Goal: Complete application form: Complete application form

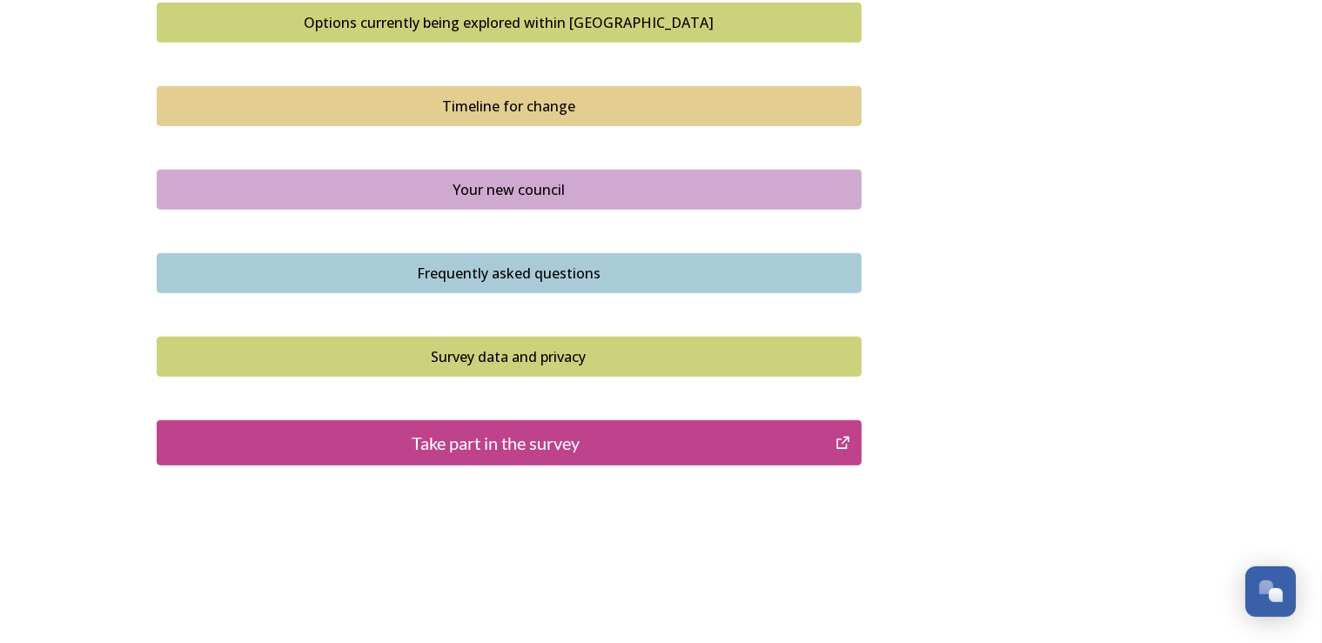
scroll to position [1226, 0]
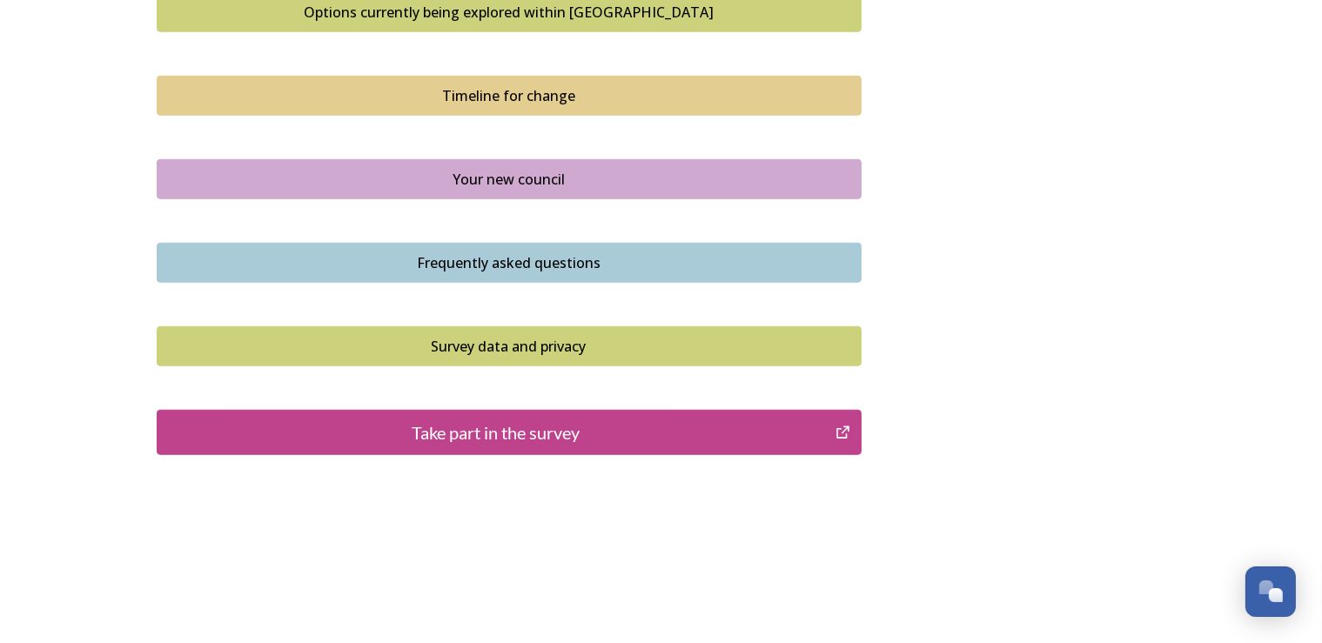
click at [493, 433] on div "Take part in the survey" at bounding box center [496, 433] width 661 height 26
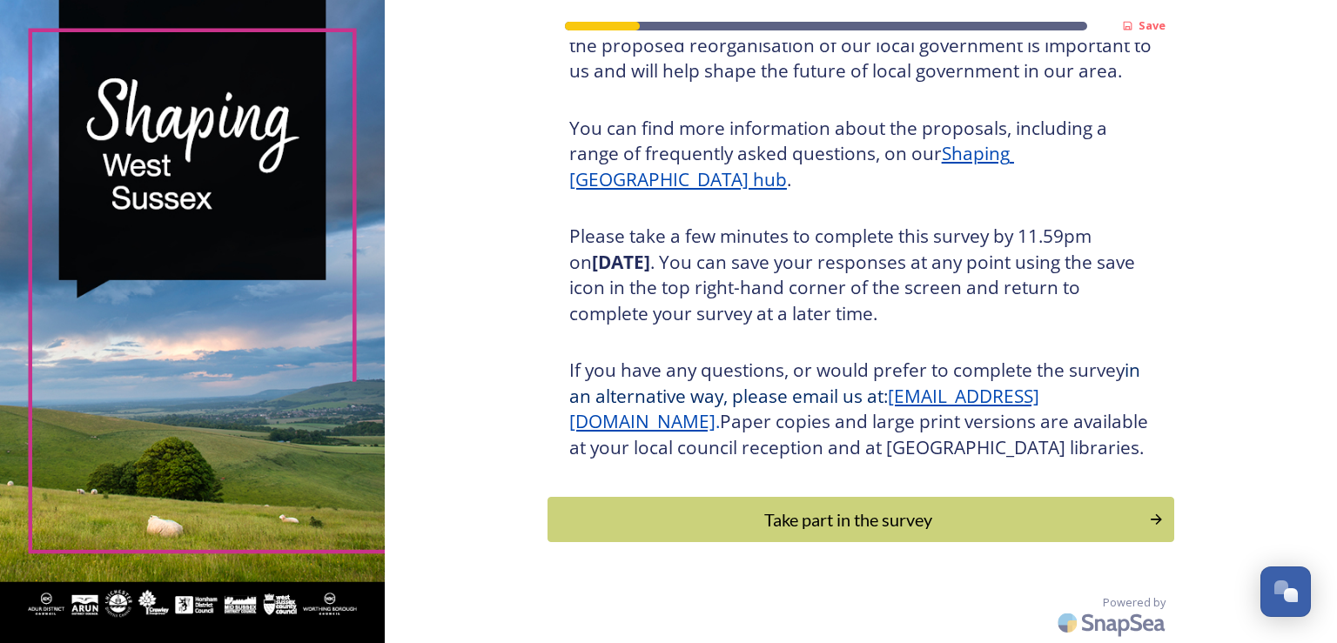
scroll to position [192, 0]
click at [861, 519] on div "Take part in the survey" at bounding box center [848, 520] width 588 height 26
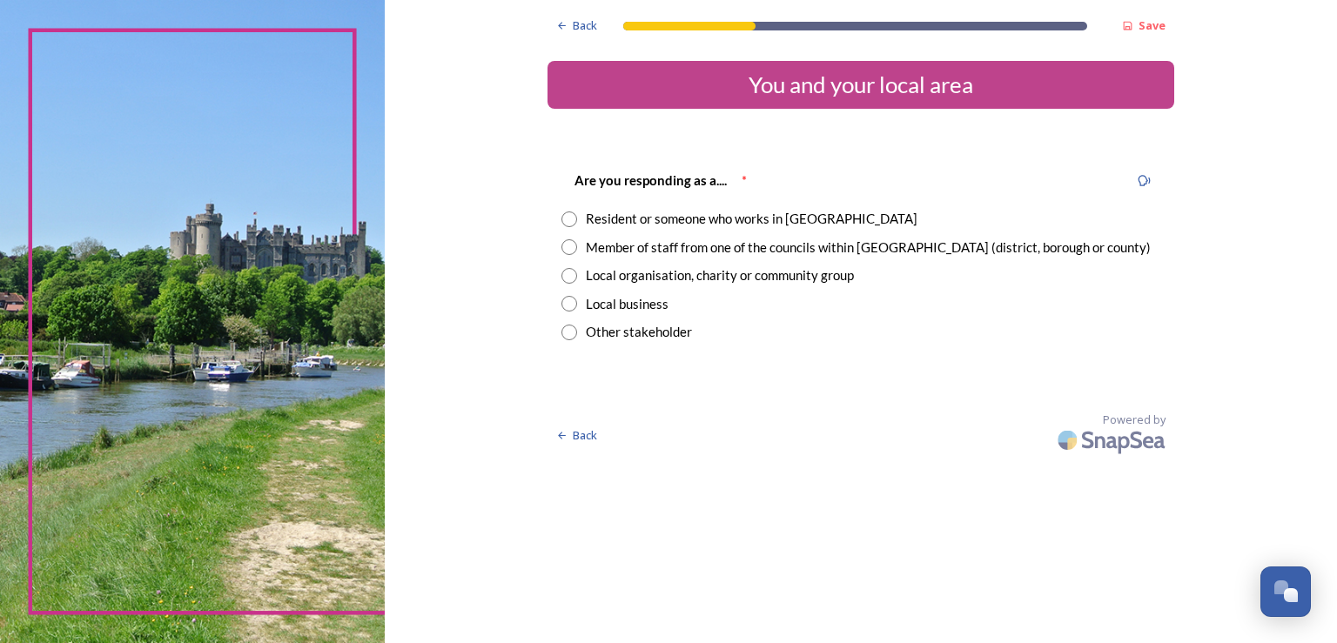
click at [569, 218] on input "radio" at bounding box center [569, 220] width 16 height 16
radio input "true"
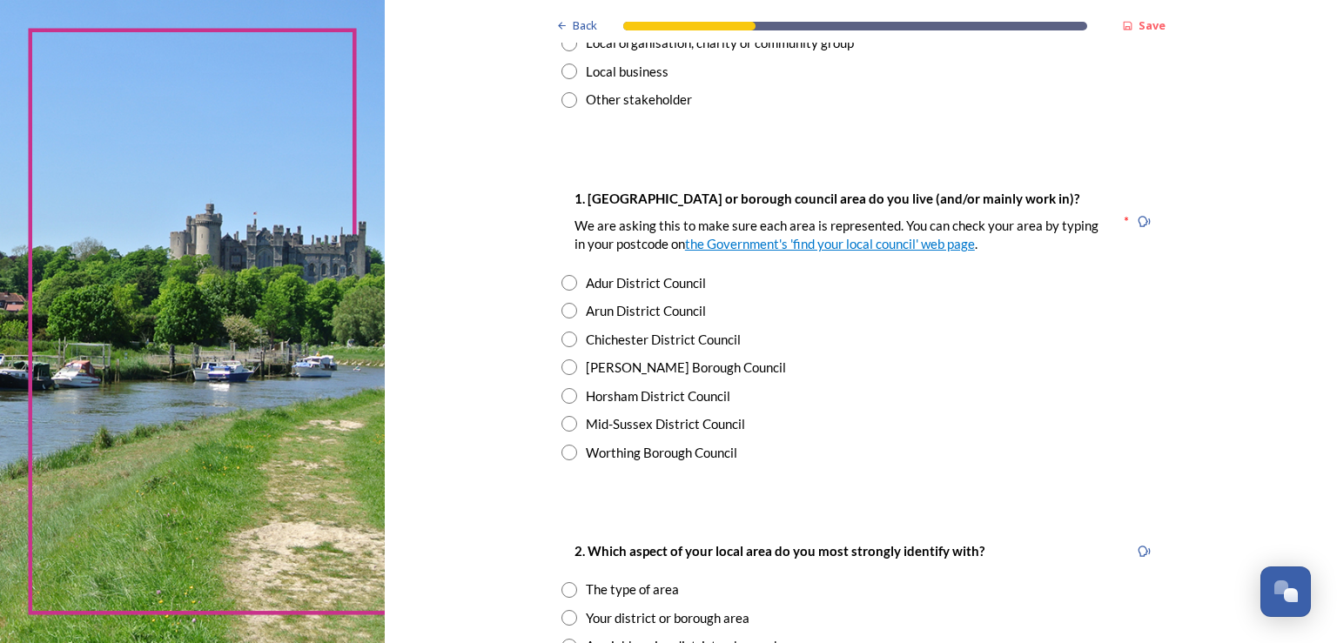
scroll to position [247, 0]
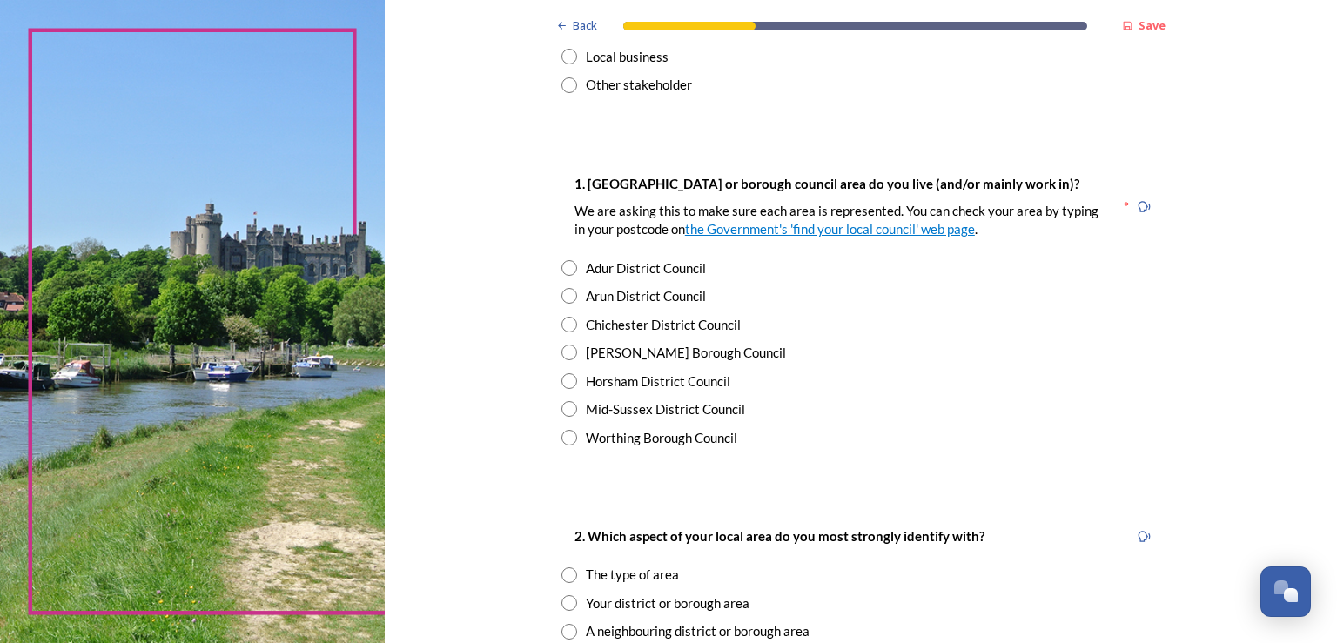
click at [561, 265] on input "radio" at bounding box center [569, 268] width 16 height 16
radio input "true"
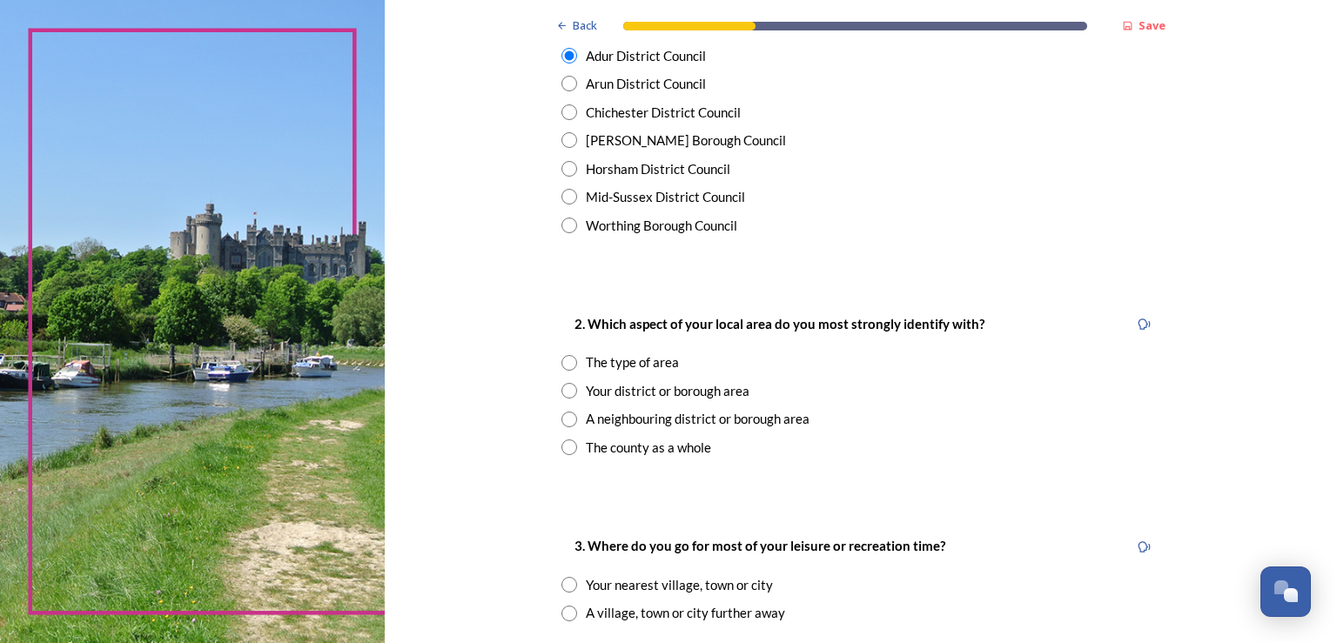
click at [561, 357] on input "radio" at bounding box center [569, 363] width 16 height 16
radio input "true"
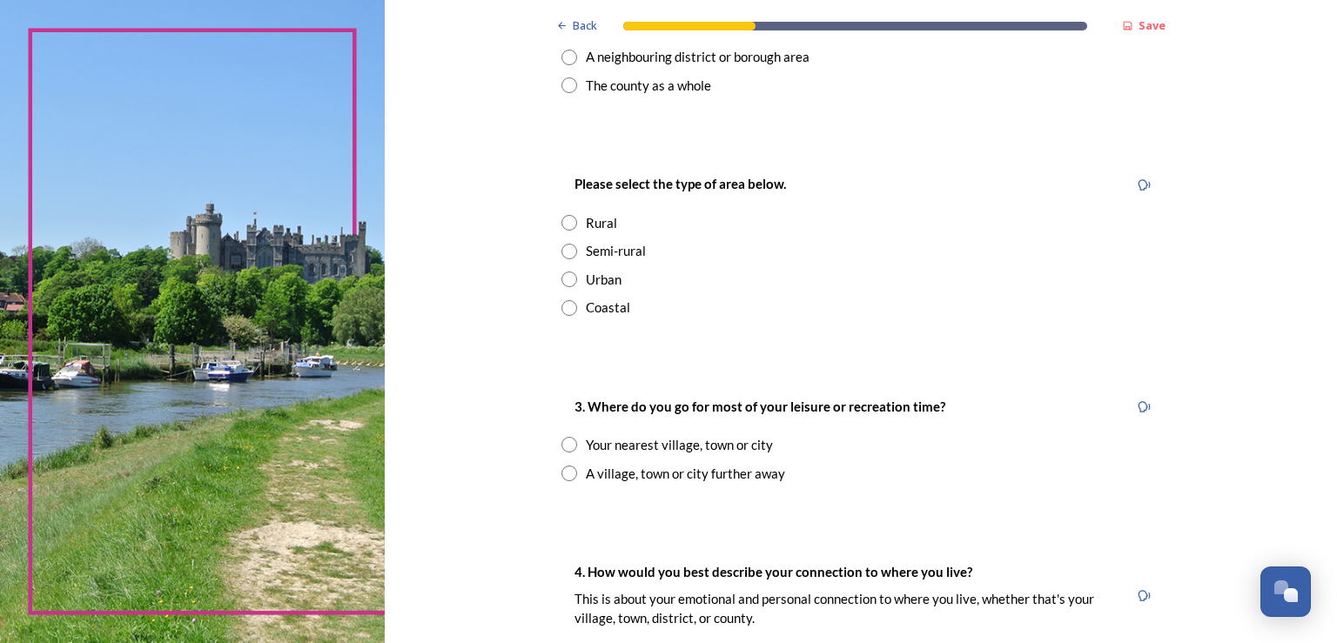
scroll to position [825, 0]
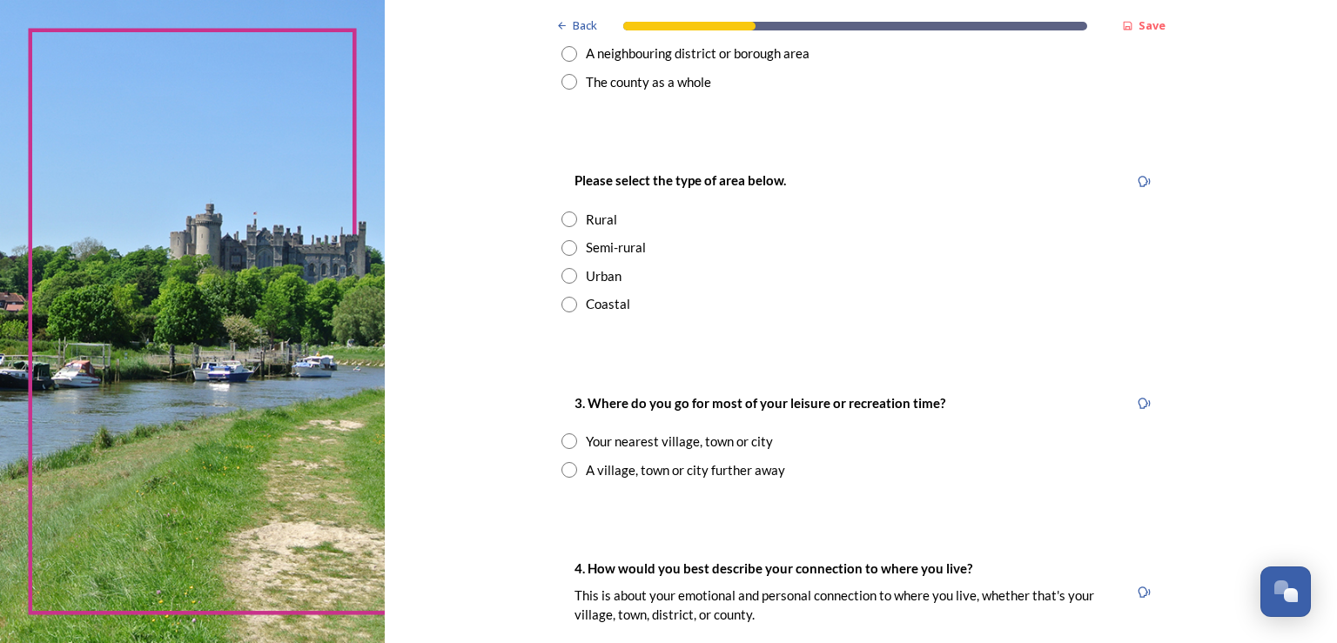
click at [561, 306] on input "radio" at bounding box center [569, 305] width 16 height 16
radio input "true"
click at [561, 443] on input "radio" at bounding box center [569, 441] width 16 height 16
radio input "true"
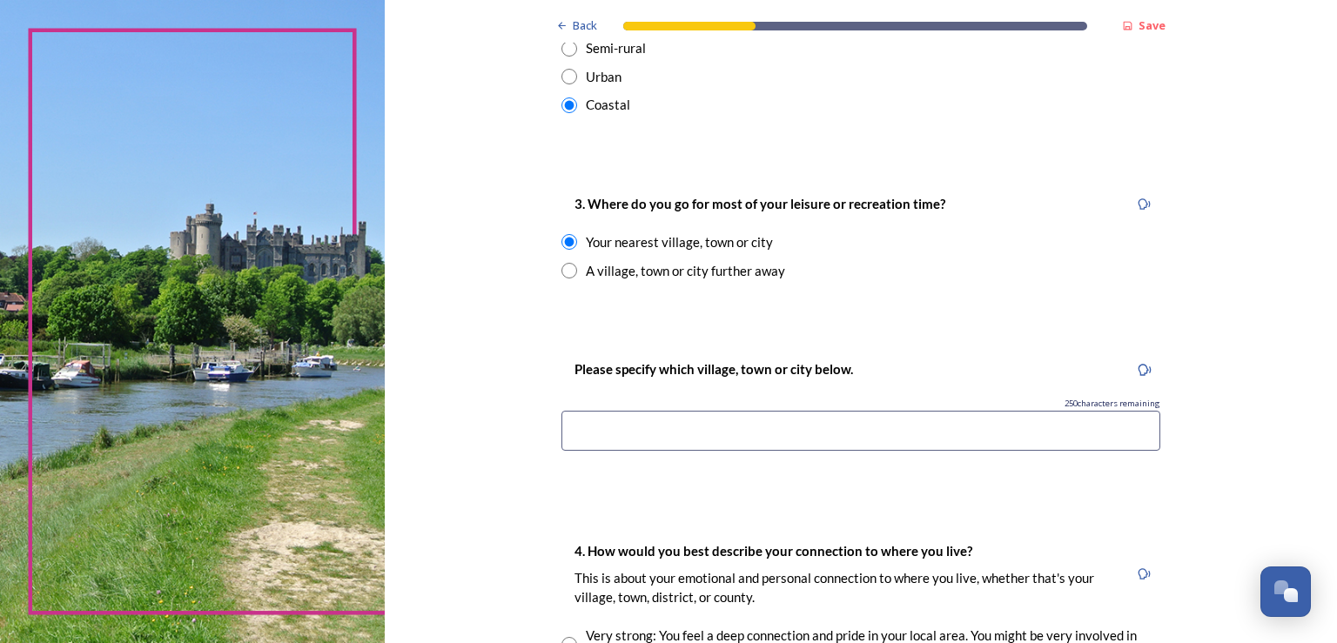
scroll to position [1027, 0]
click at [601, 429] on input at bounding box center [860, 428] width 599 height 40
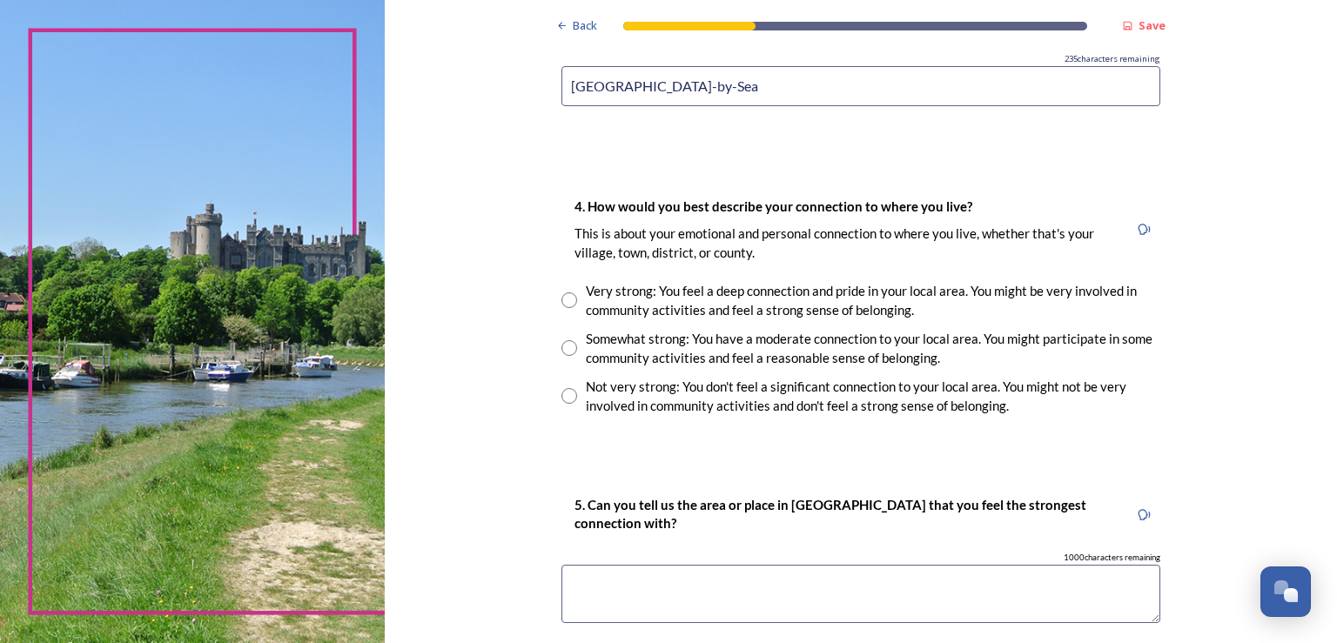
scroll to position [1372, 0]
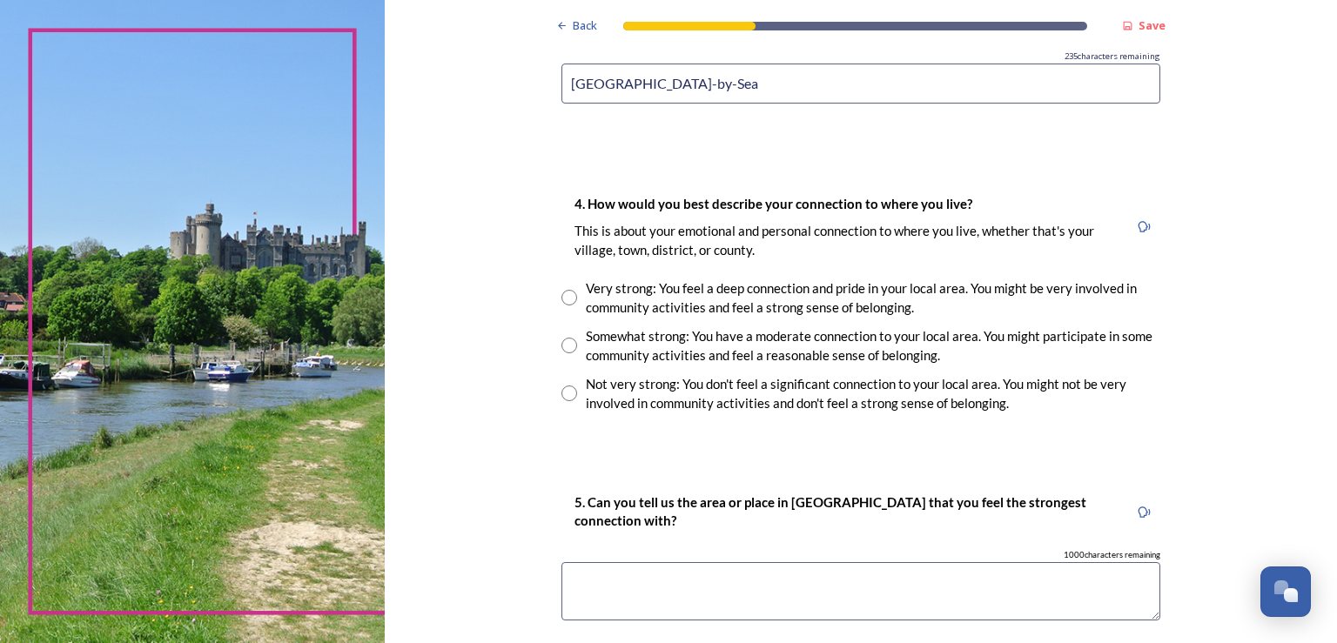
type input "[GEOGRAPHIC_DATA]-by-Sea"
click at [562, 300] on input "radio" at bounding box center [569, 298] width 16 height 16
radio input "true"
click at [579, 568] on textarea at bounding box center [860, 591] width 599 height 58
type textarea "W"
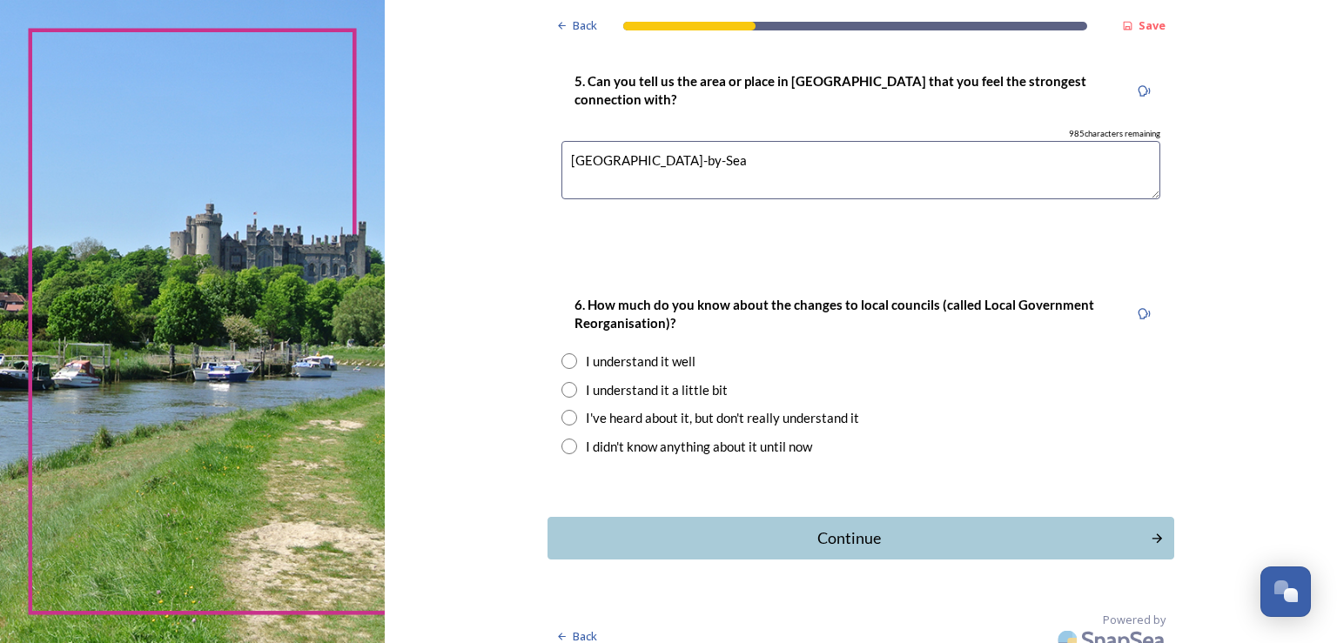
scroll to position [1806, 0]
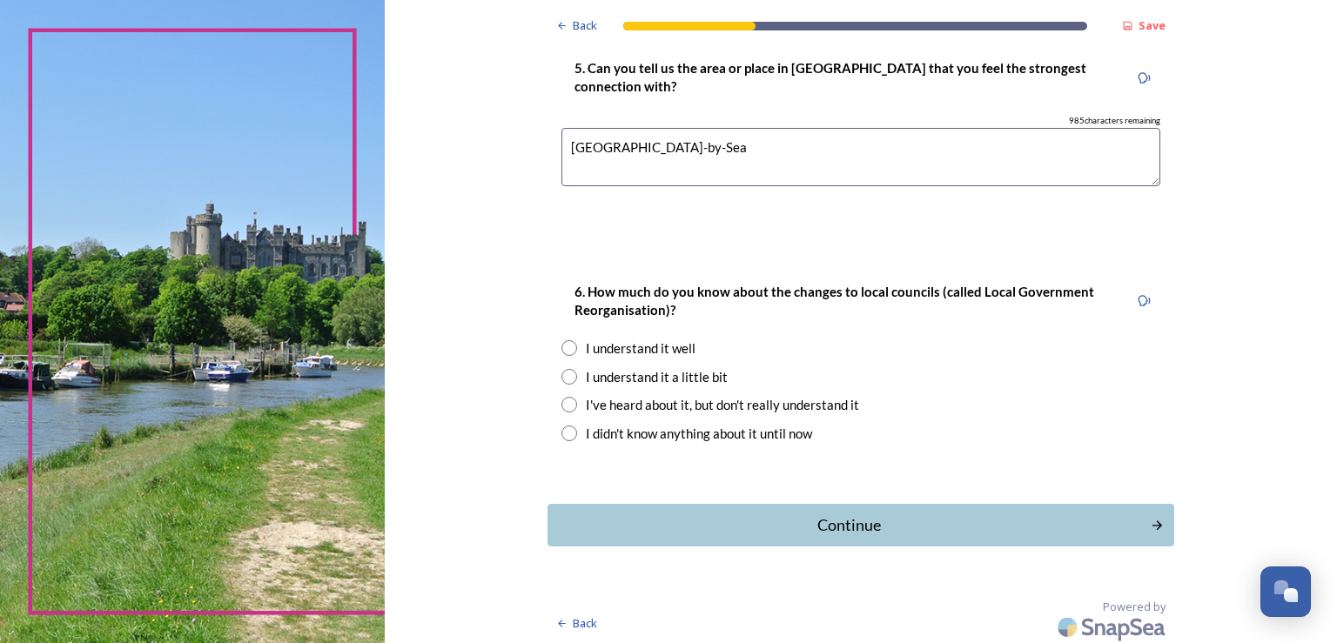
type textarea "[GEOGRAPHIC_DATA]-by-Sea"
click at [561, 345] on input "radio" at bounding box center [569, 348] width 16 height 16
radio input "true"
click at [831, 521] on div "Continue" at bounding box center [848, 526] width 589 height 24
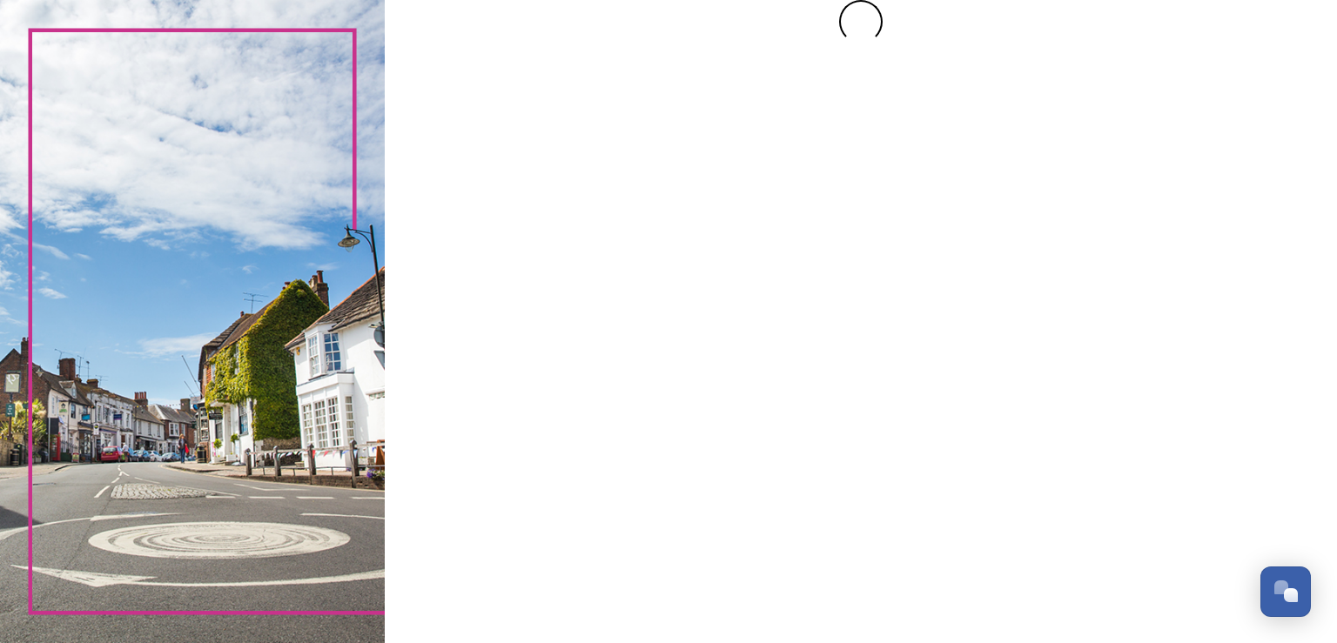
scroll to position [0, 0]
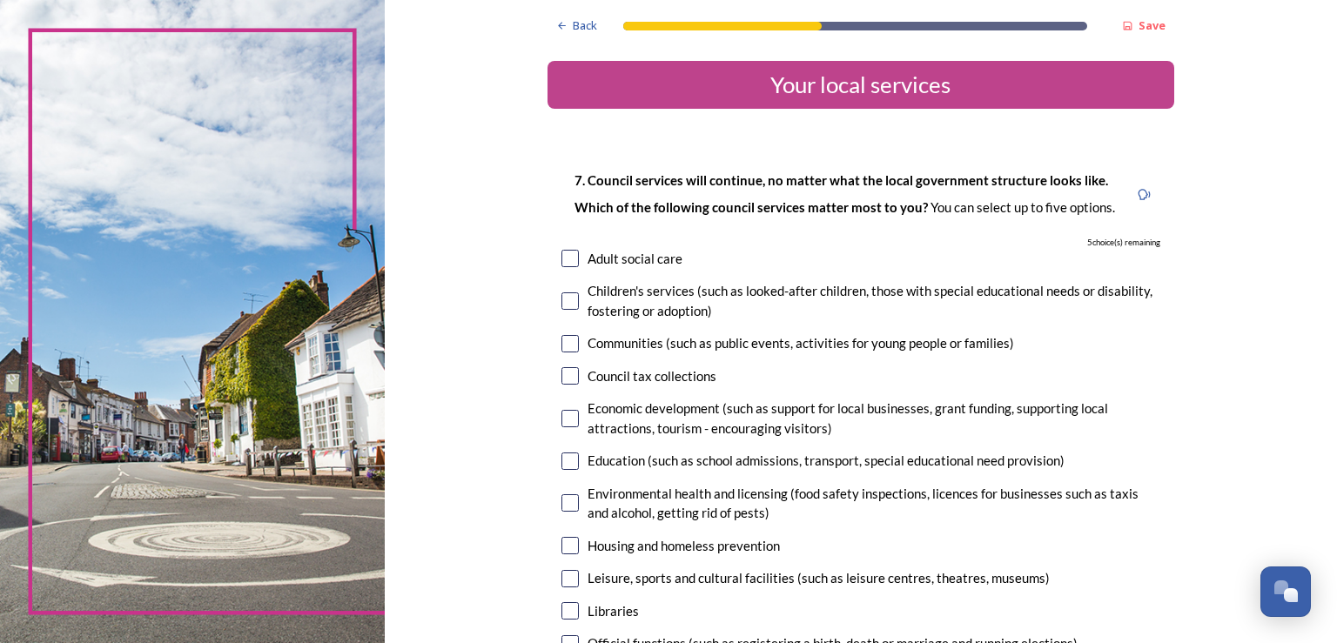
click at [563, 545] on input "checkbox" at bounding box center [569, 545] width 17 height 17
checkbox input "true"
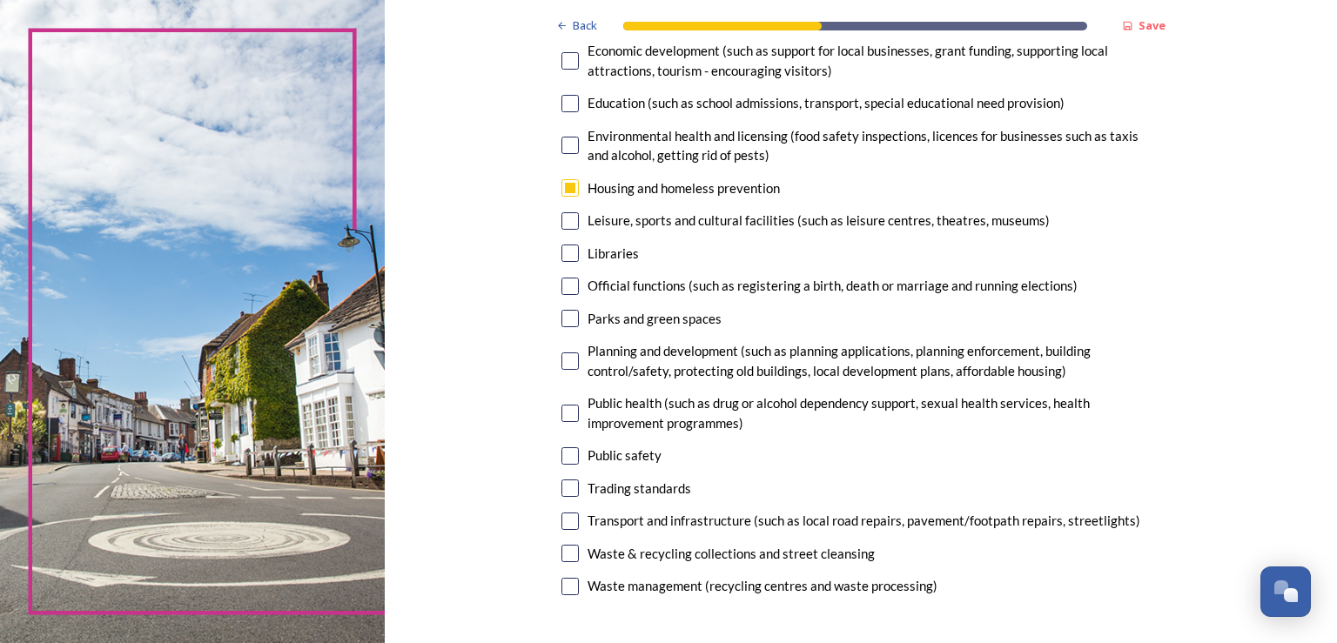
scroll to position [353, 0]
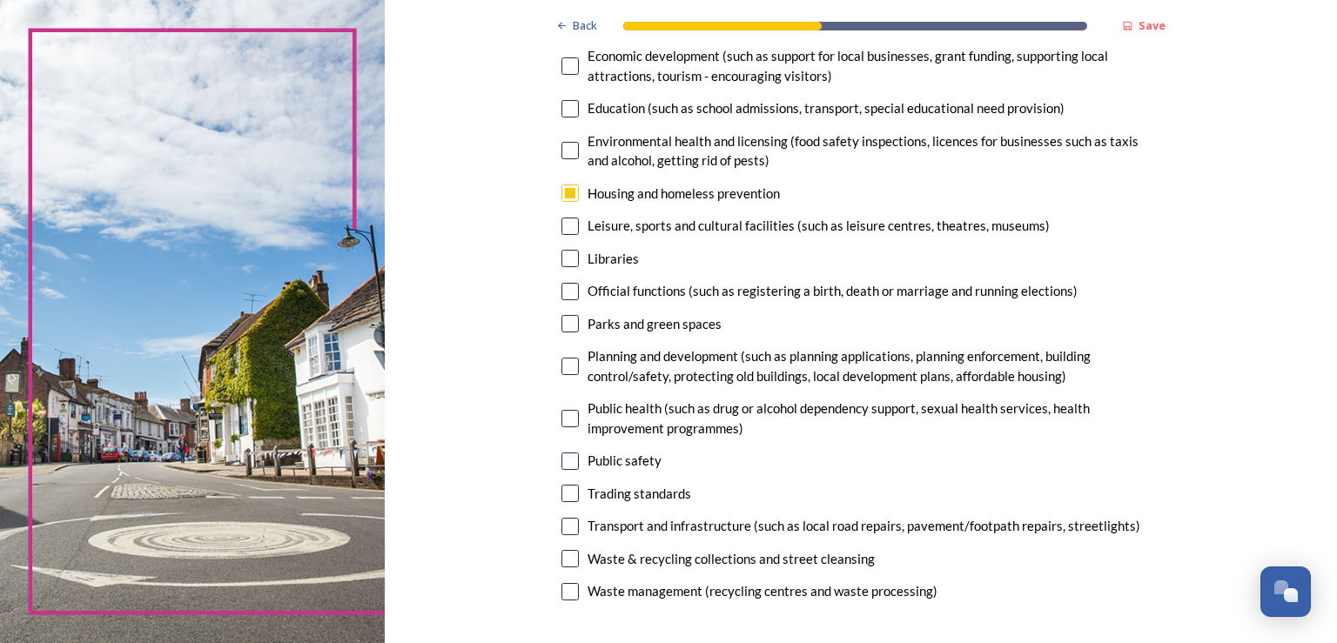
click at [564, 523] on input "checkbox" at bounding box center [569, 526] width 17 height 17
checkbox input "true"
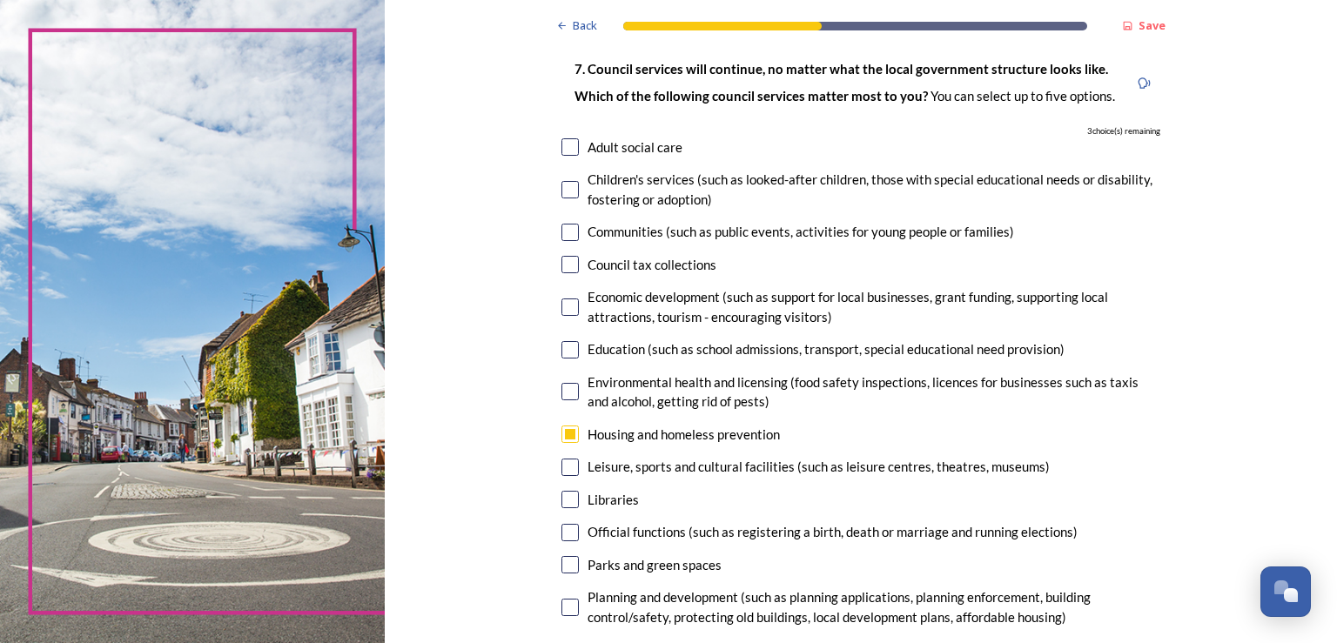
scroll to position [109, 0]
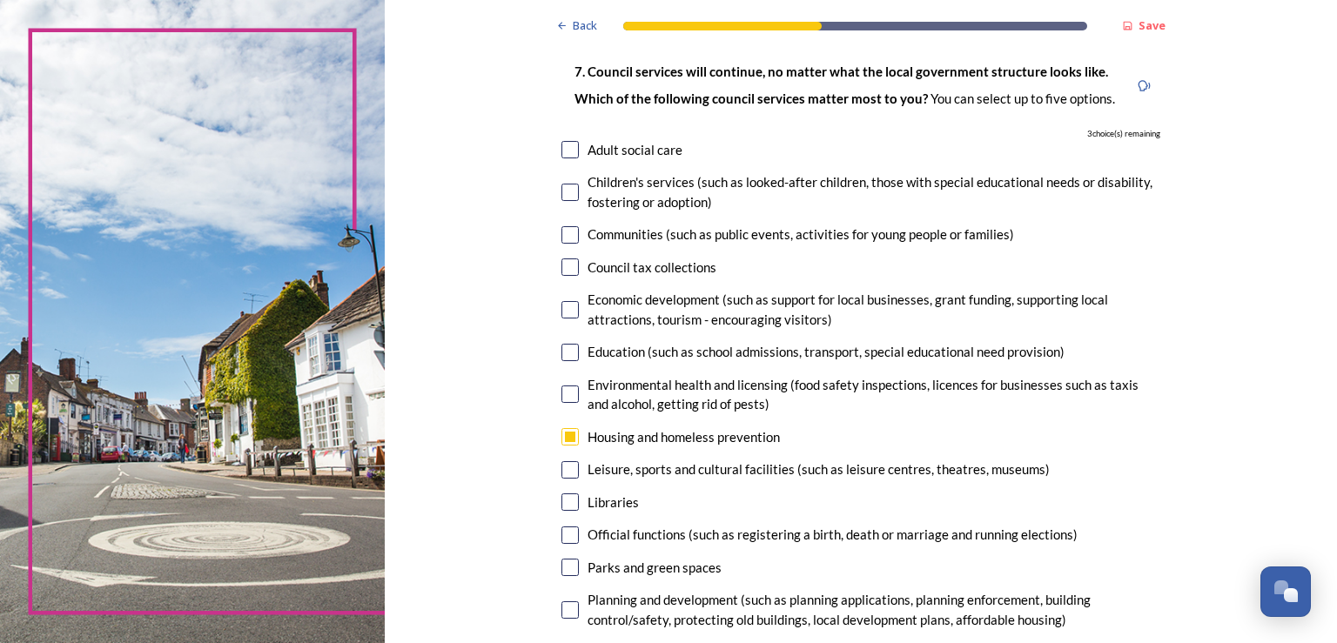
click at [561, 236] on input "checkbox" at bounding box center [569, 234] width 17 height 17
checkbox input "true"
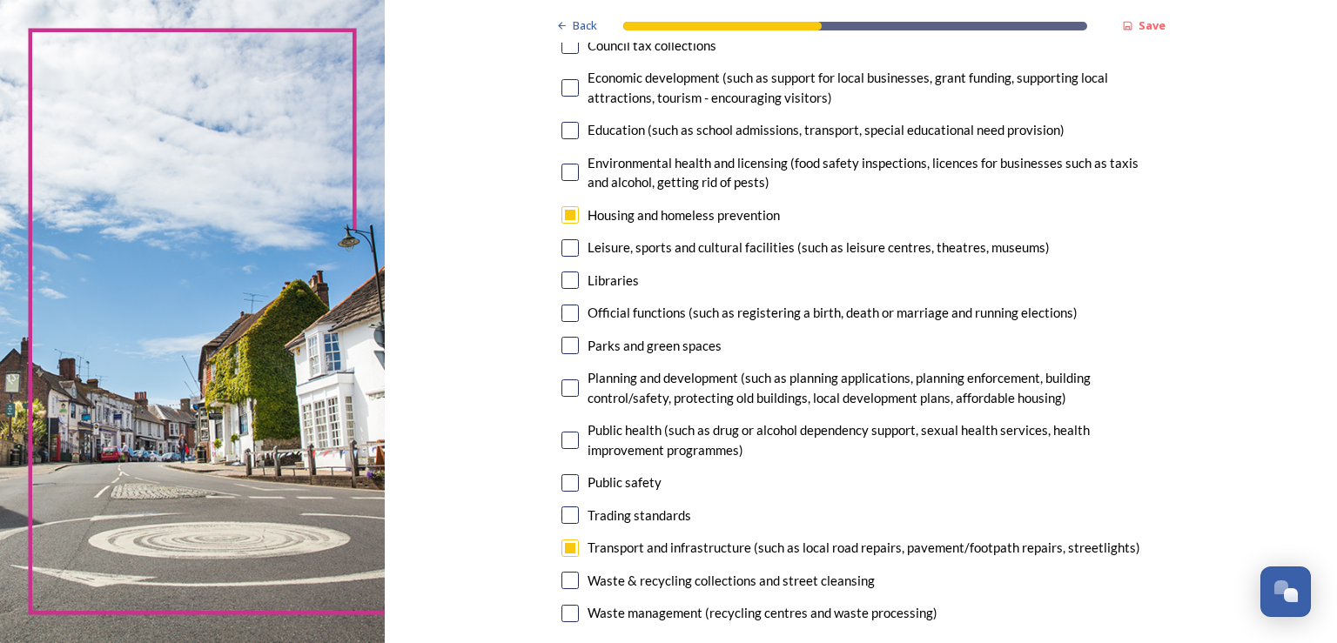
scroll to position [326, 0]
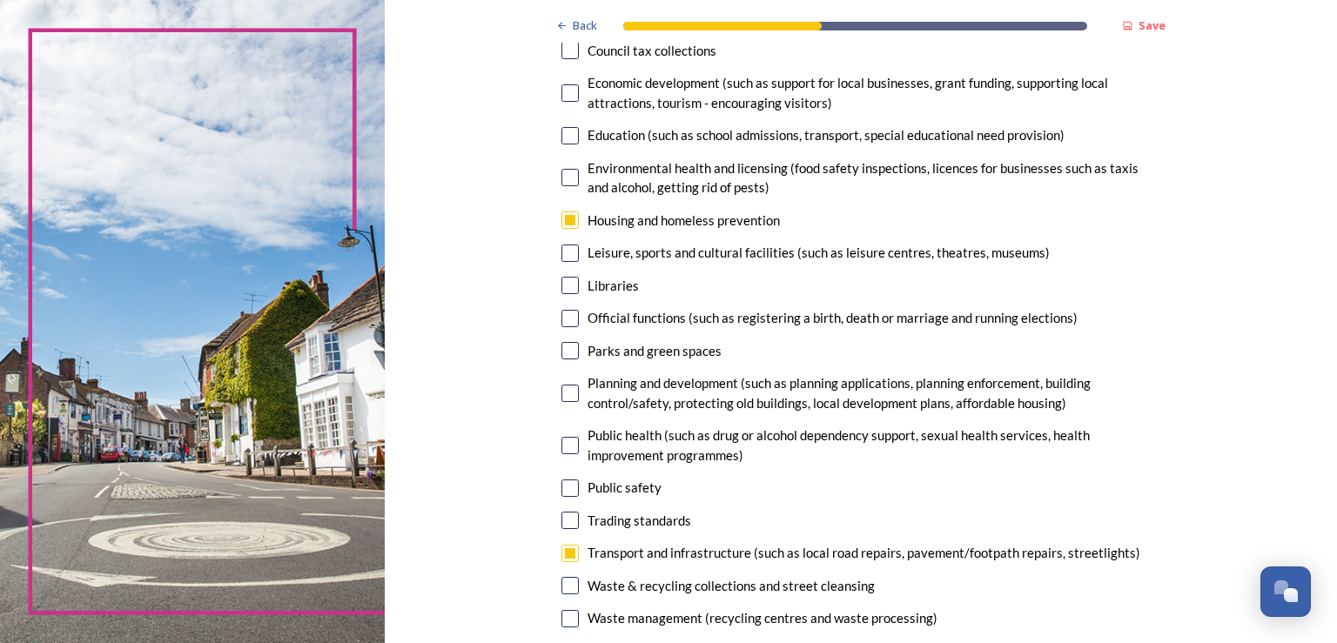
click at [562, 391] on input "checkbox" at bounding box center [569, 393] width 17 height 17
checkbox input "true"
click at [561, 620] on input "checkbox" at bounding box center [569, 618] width 17 height 17
checkbox input "true"
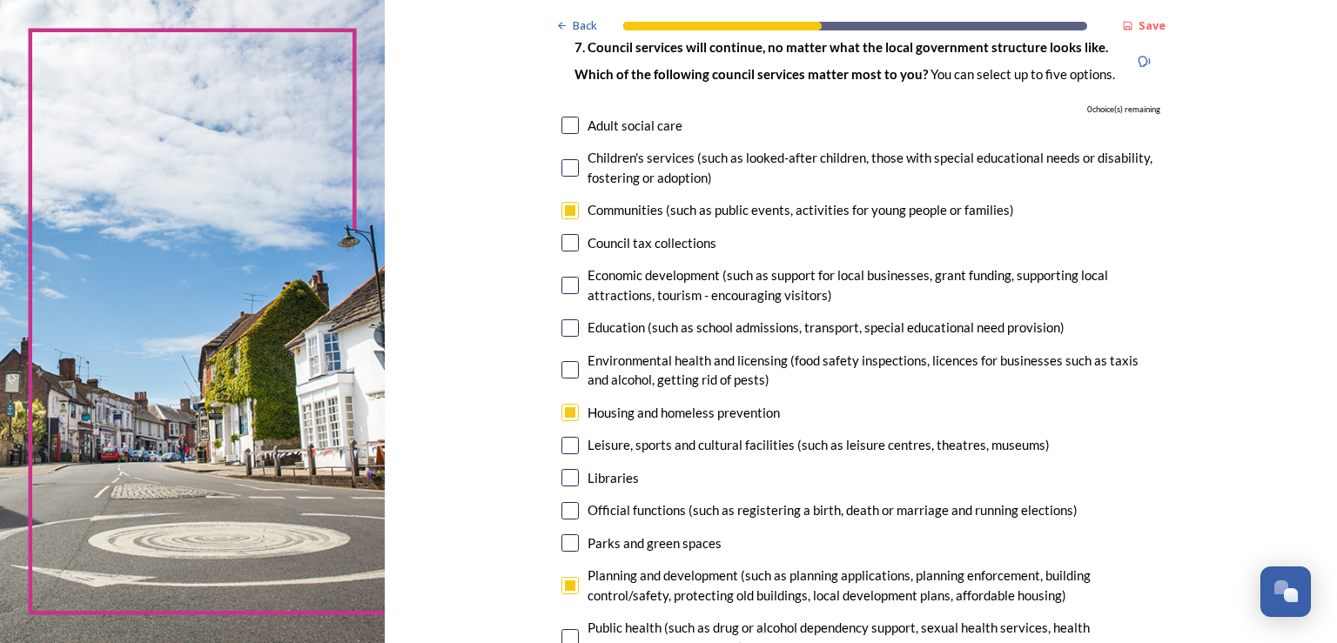
scroll to position [129, 0]
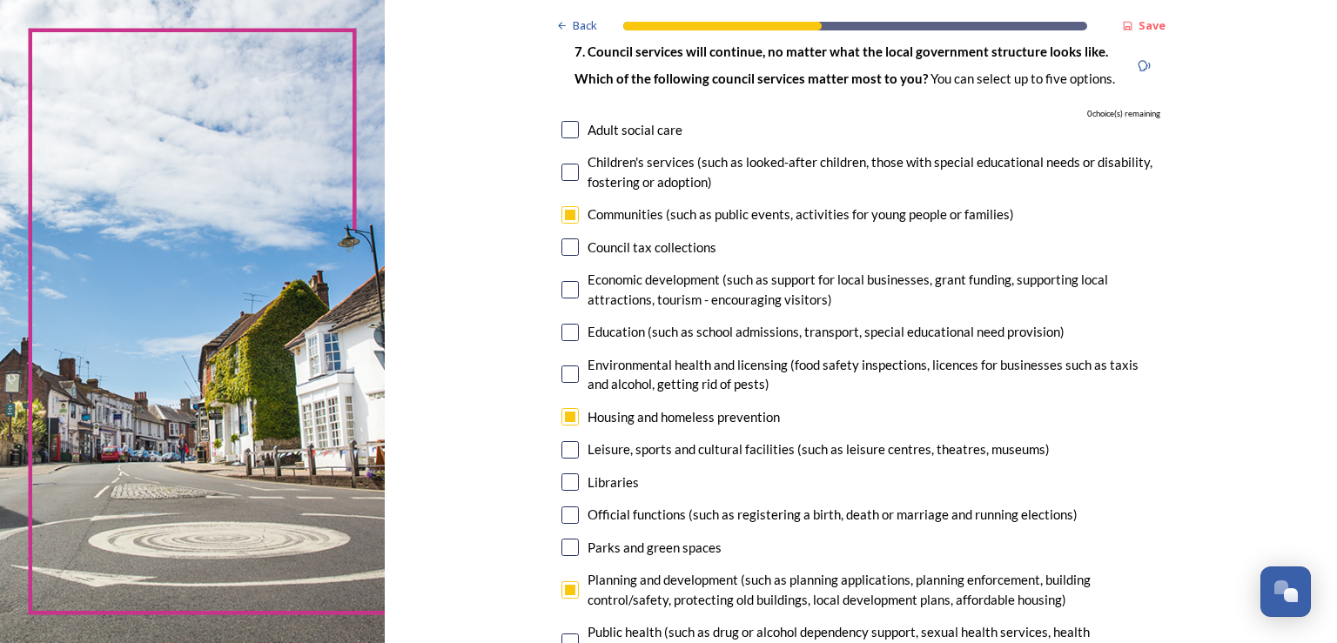
click at [561, 543] on input "checkbox" at bounding box center [569, 547] width 17 height 17
click at [561, 551] on input "checkbox" at bounding box center [569, 547] width 17 height 17
checkbox input "false"
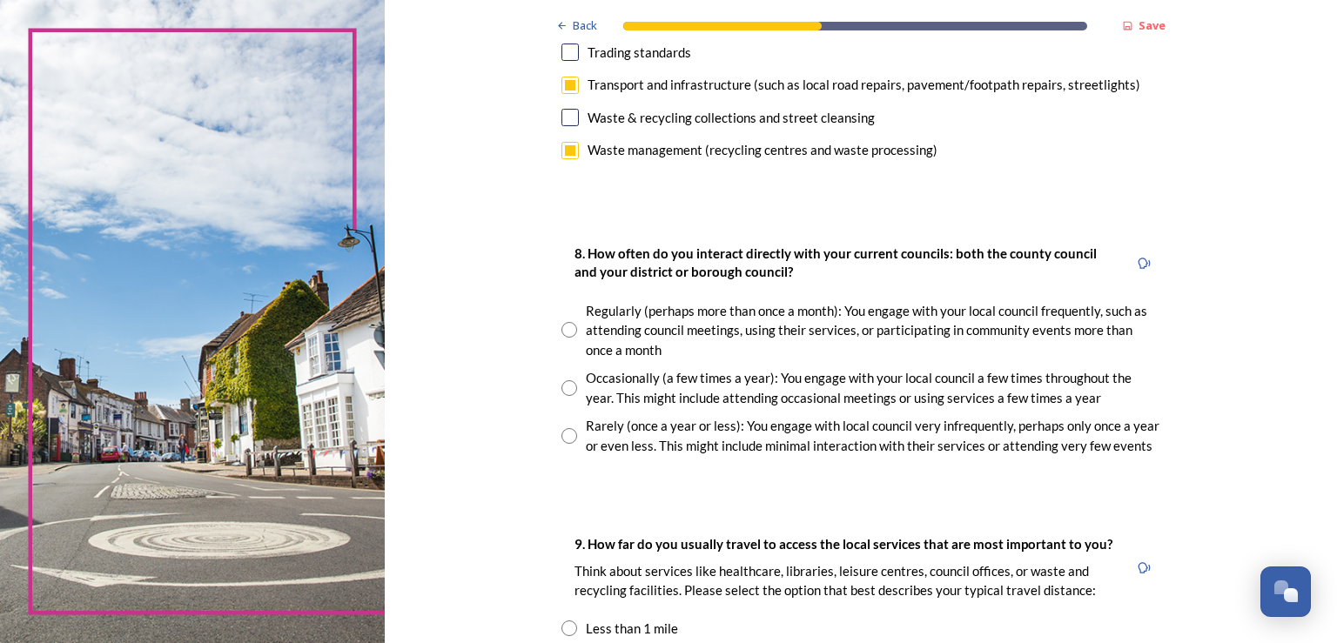
scroll to position [798, 0]
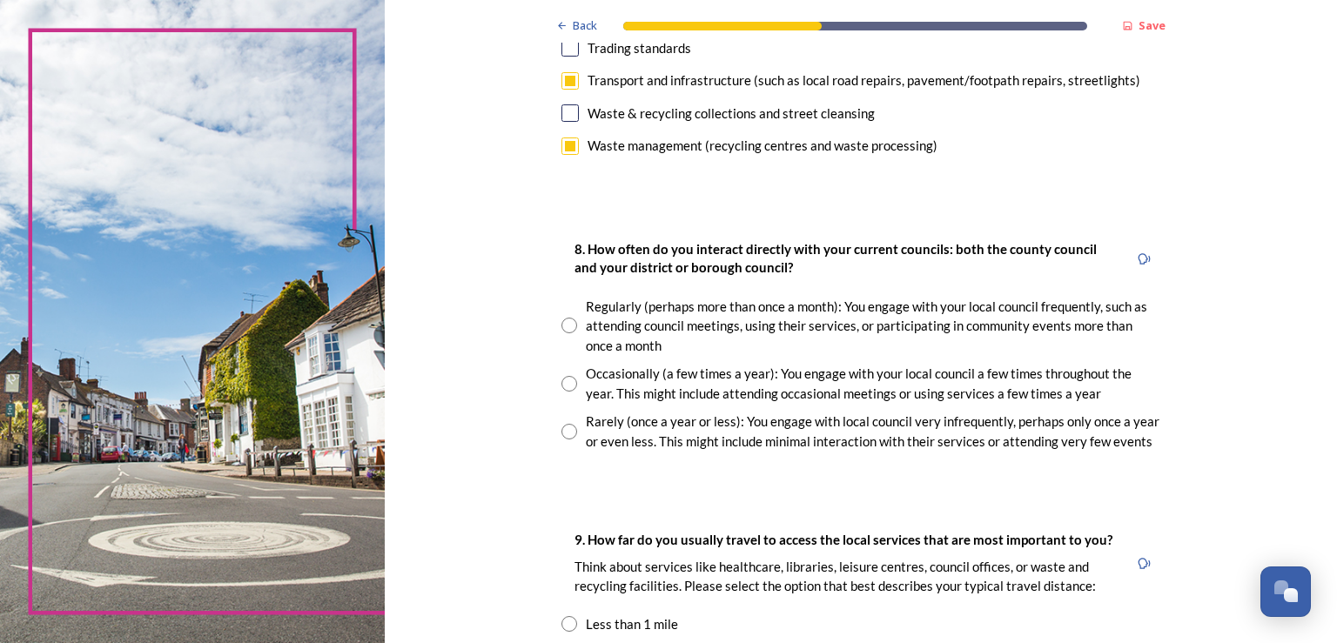
click at [565, 386] on input "radio" at bounding box center [569, 384] width 16 height 16
radio input "true"
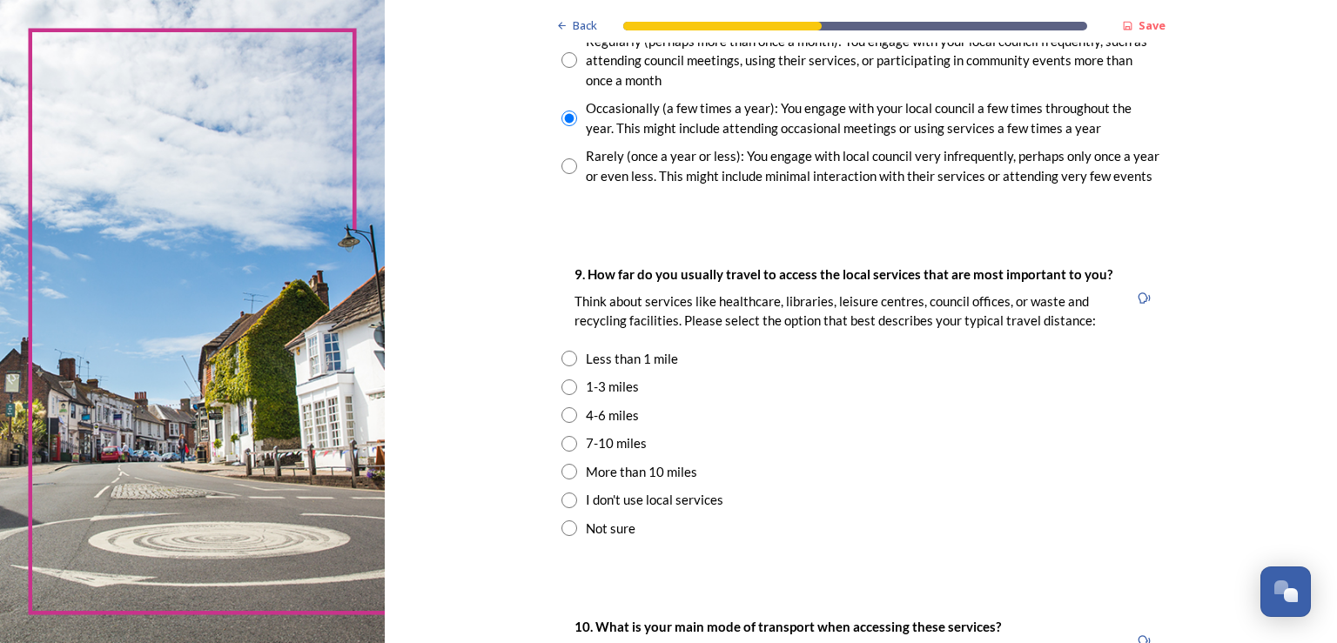
scroll to position [1080, 0]
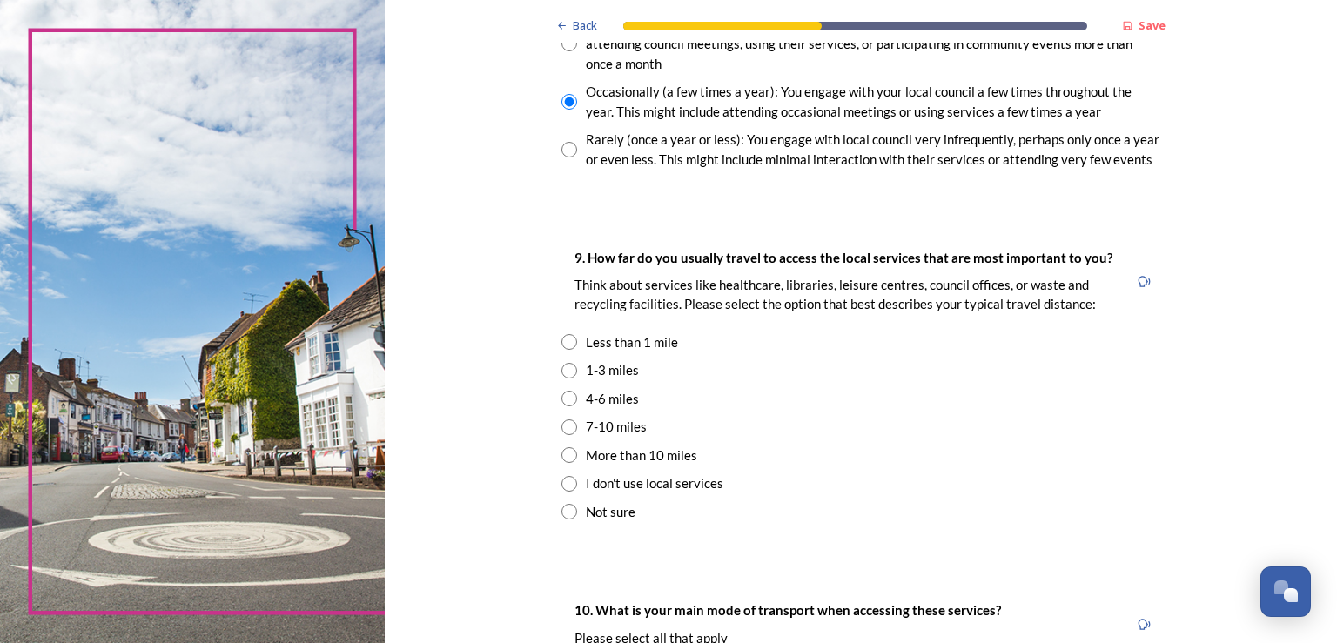
click at [561, 368] on input "radio" at bounding box center [569, 371] width 16 height 16
radio input "true"
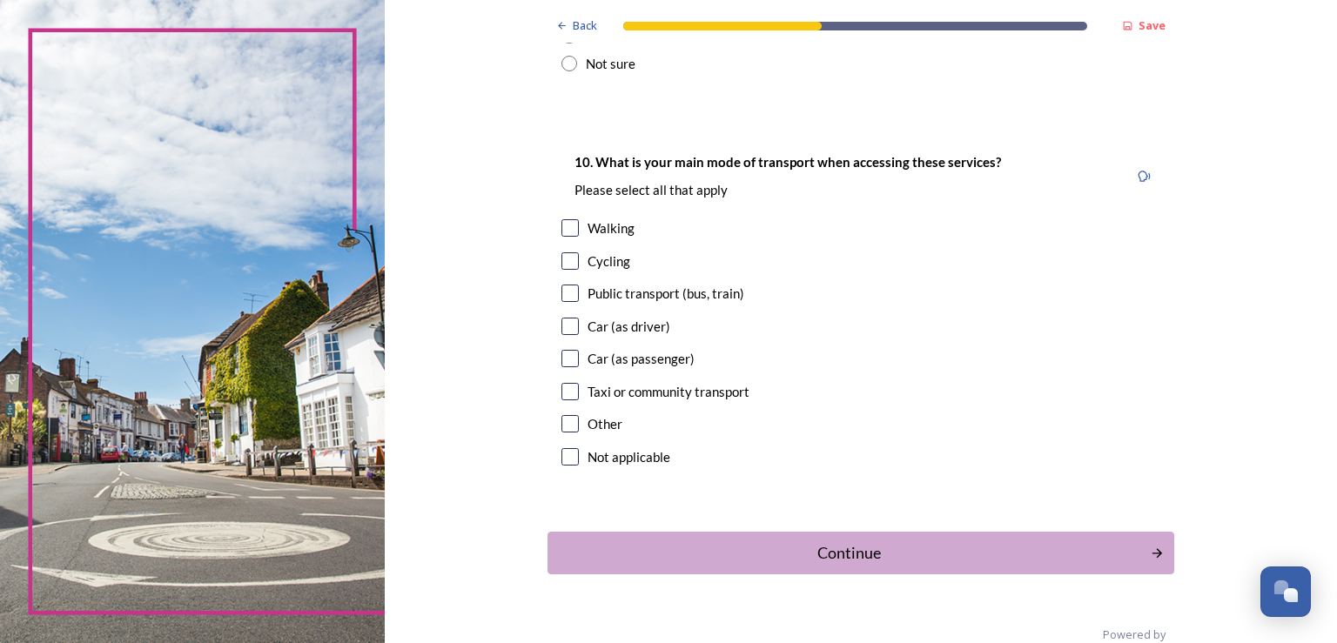
scroll to position [1534, 0]
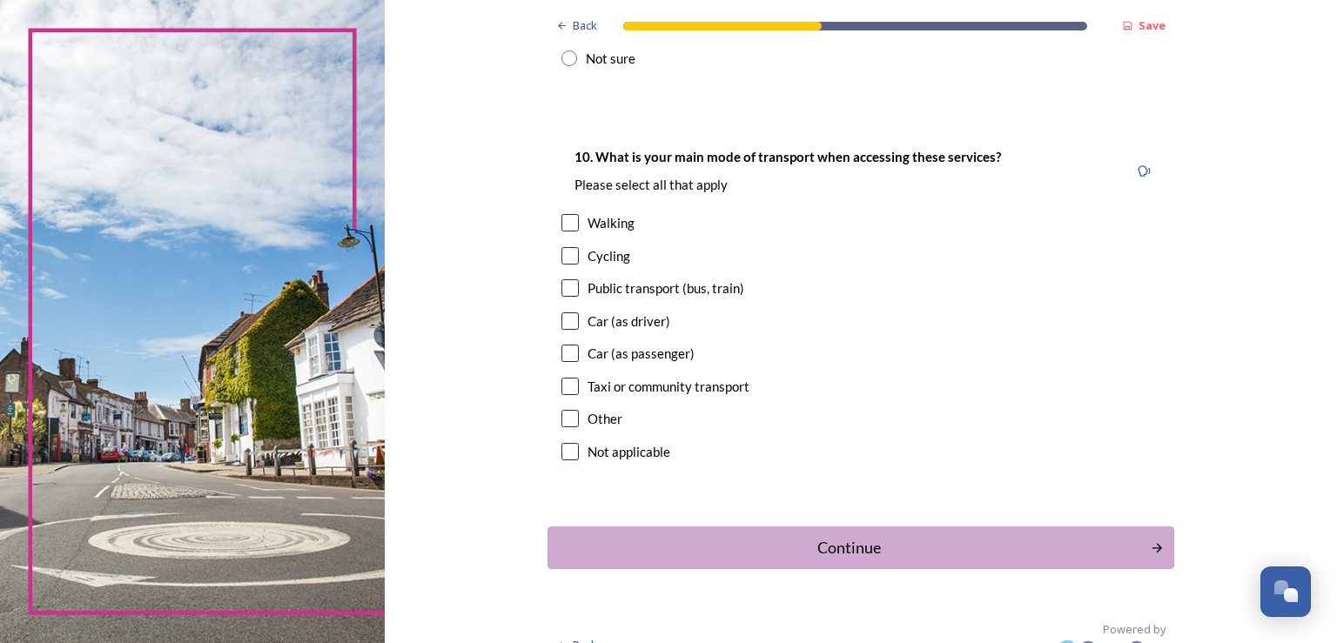
click at [561, 219] on input "checkbox" at bounding box center [569, 222] width 17 height 17
checkbox input "true"
click at [563, 253] on input "checkbox" at bounding box center [569, 255] width 17 height 17
checkbox input "true"
click at [562, 291] on input "checkbox" at bounding box center [569, 287] width 17 height 17
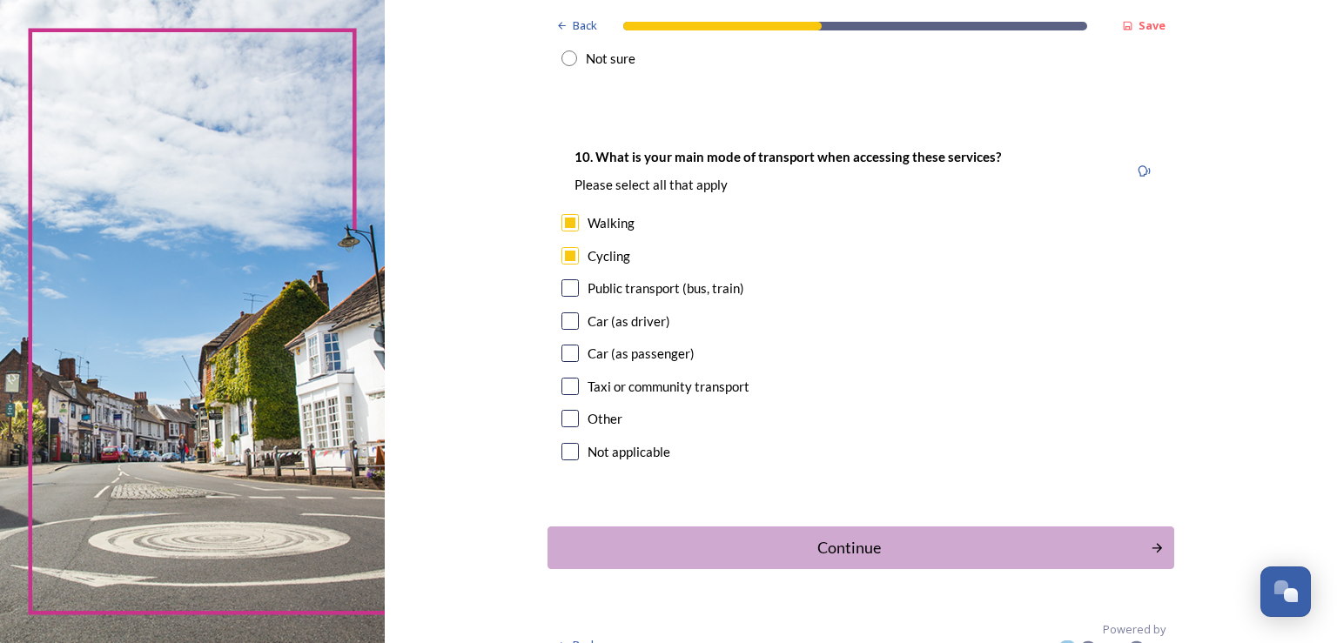
checkbox input "true"
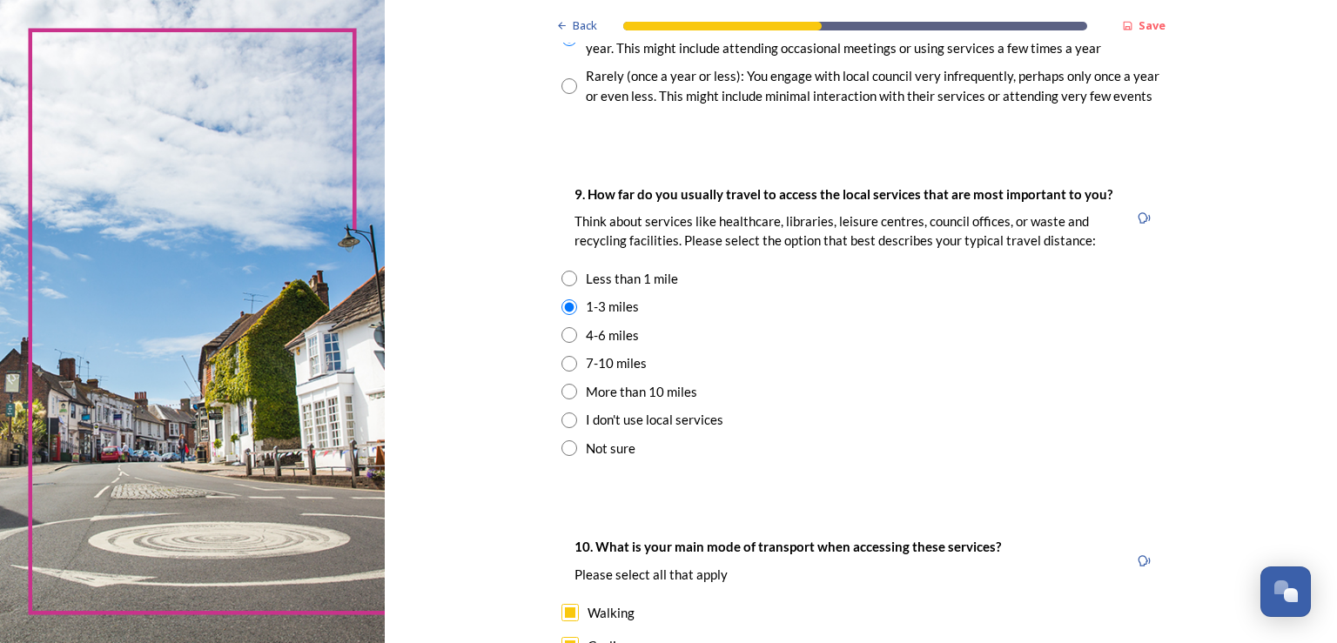
scroll to position [1142, 0]
click at [561, 339] on input "radio" at bounding box center [569, 337] width 16 height 16
radio input "true"
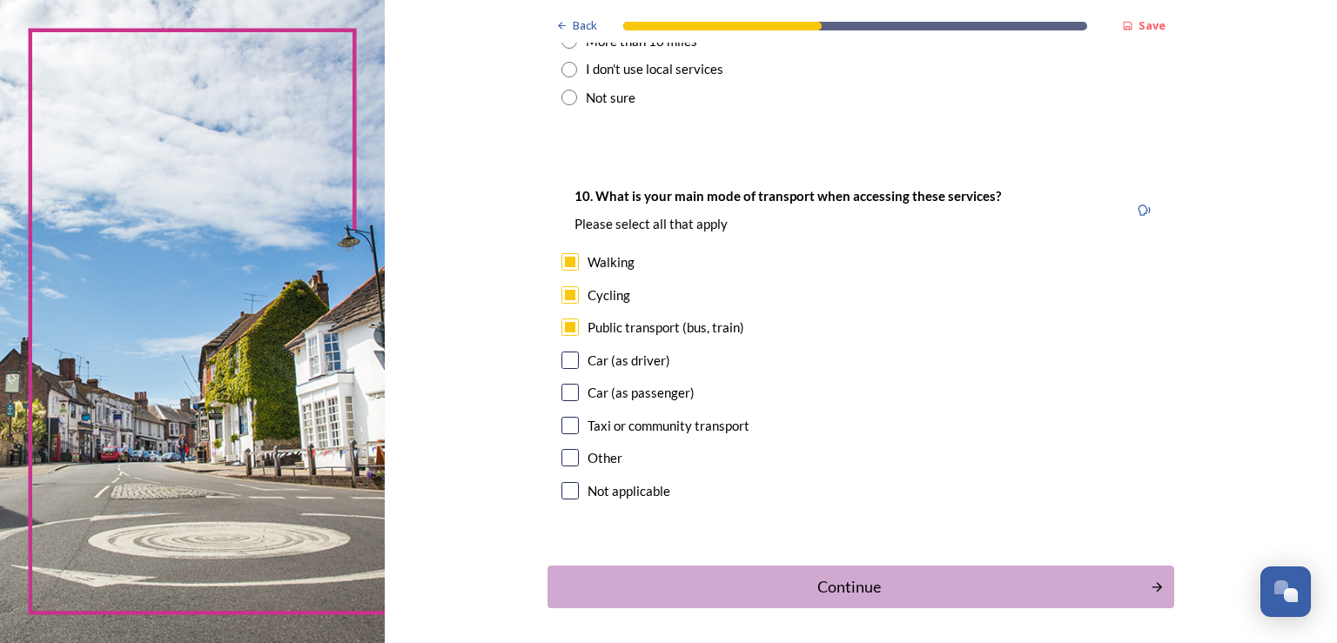
scroll to position [1560, 0]
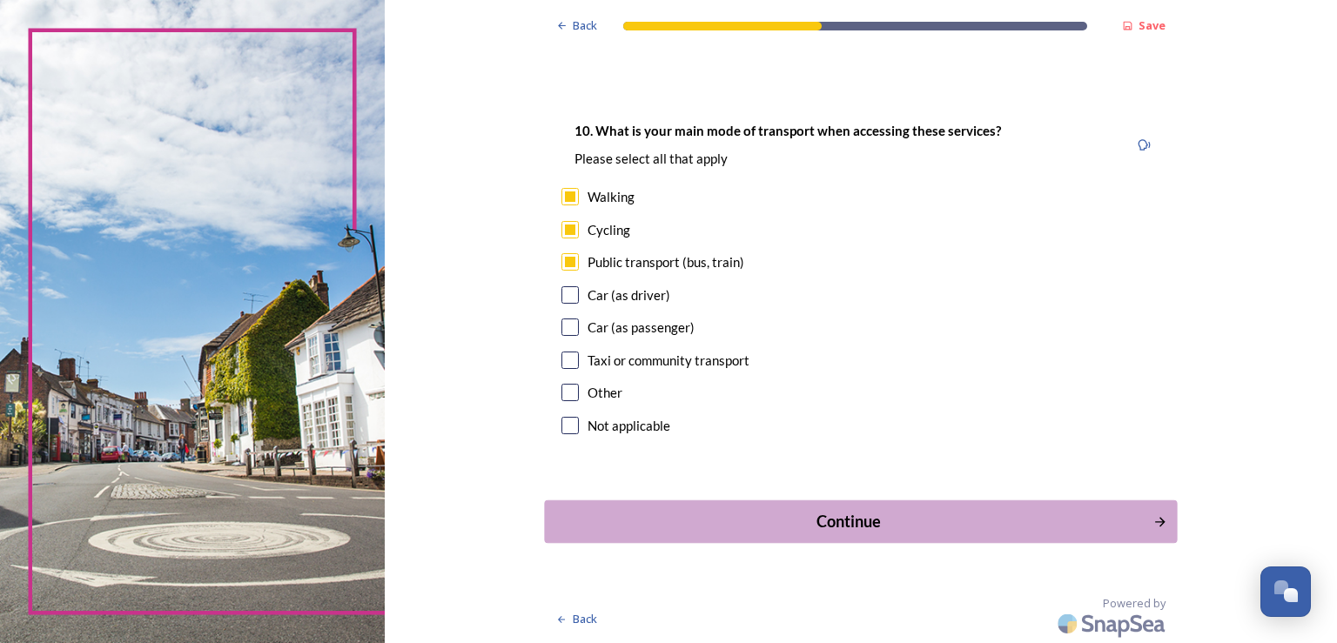
click at [834, 518] on div "Continue" at bounding box center [848, 522] width 589 height 24
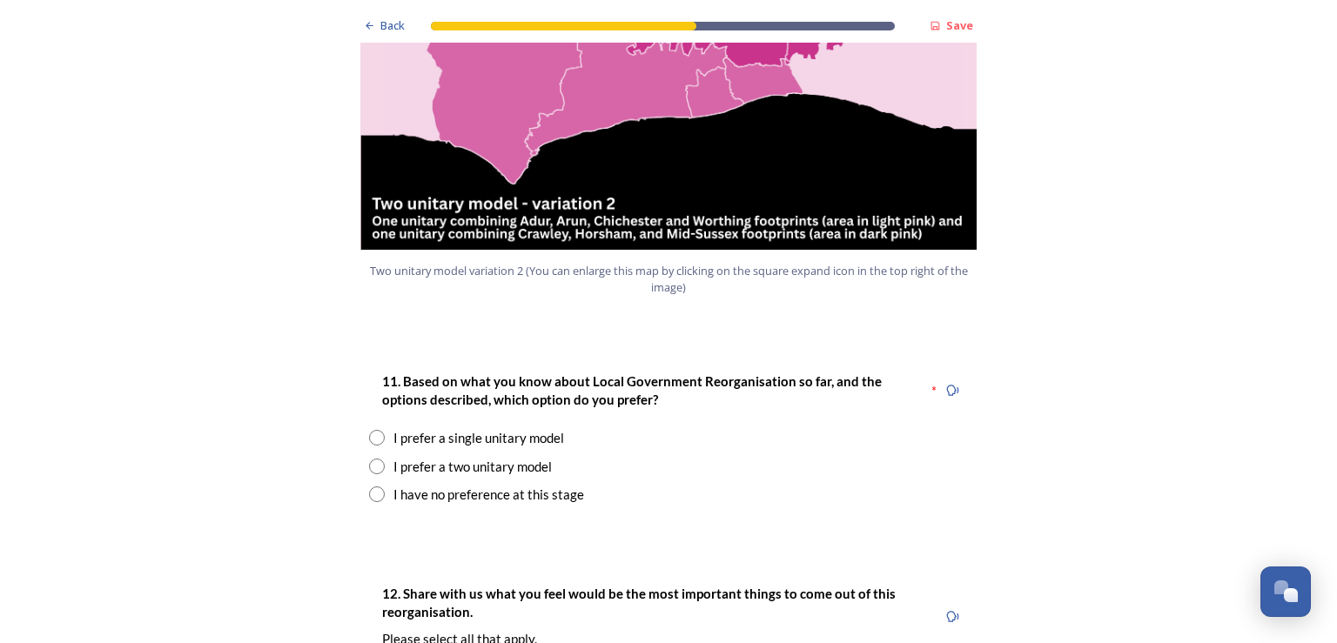
scroll to position [2083, 0]
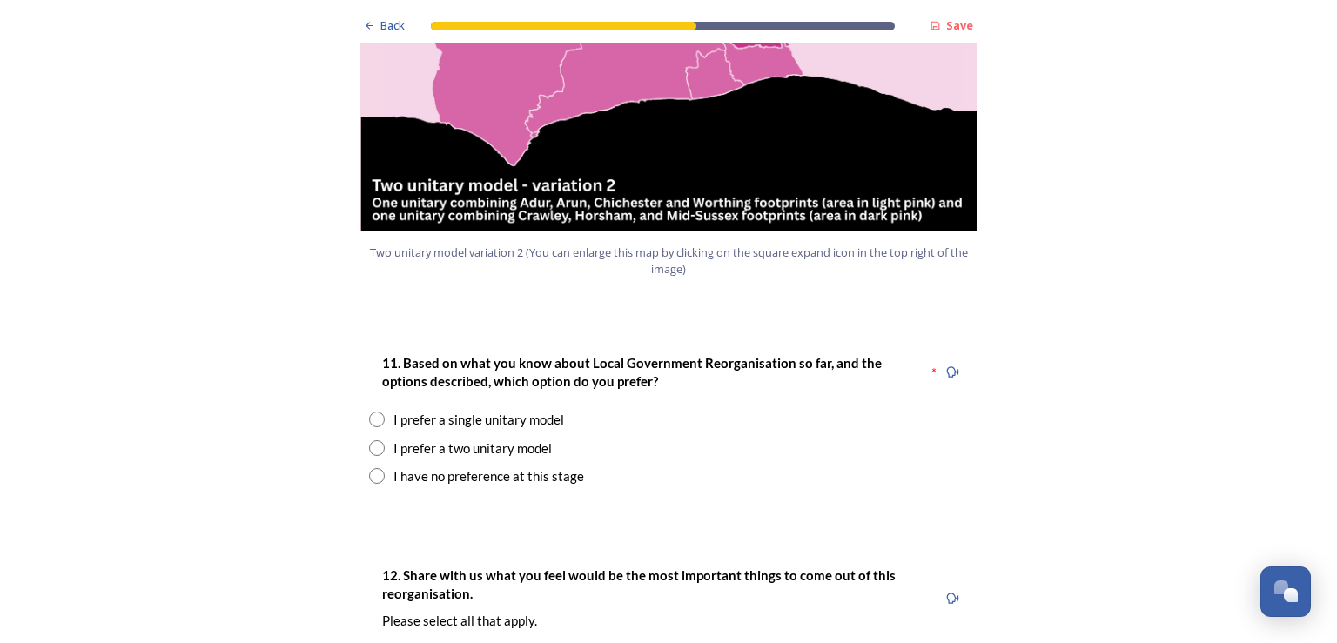
click at [369, 440] on input "radio" at bounding box center [377, 448] width 16 height 16
radio input "true"
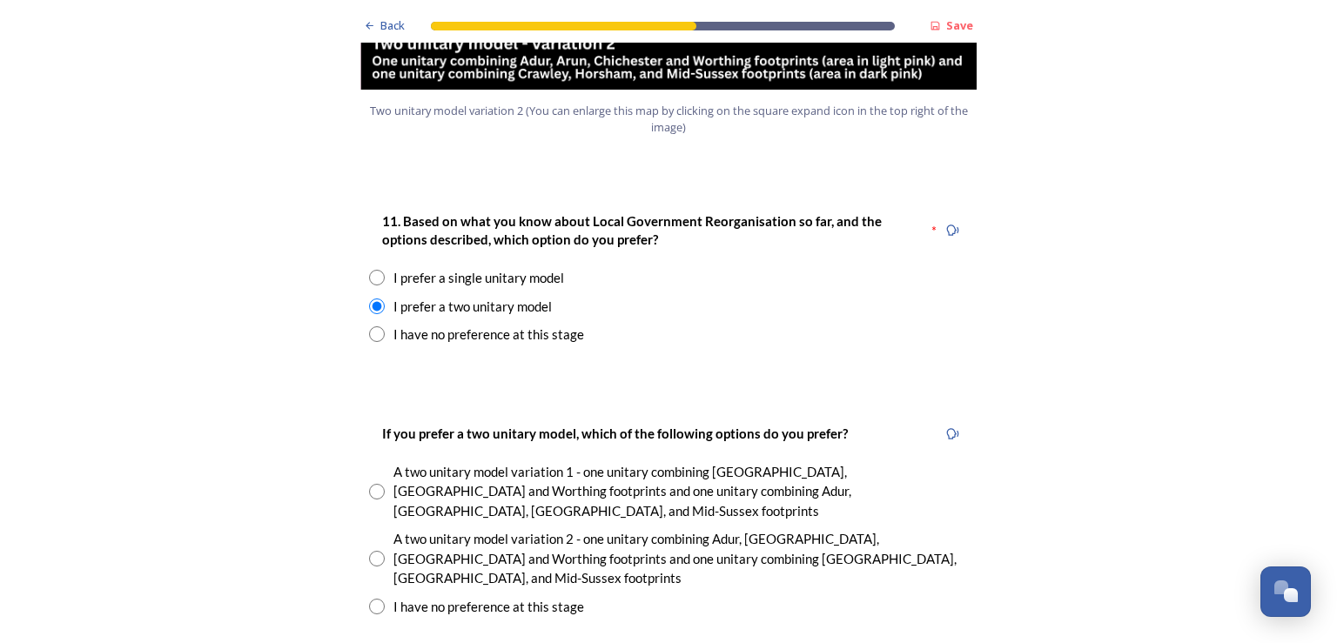
scroll to position [2299, 0]
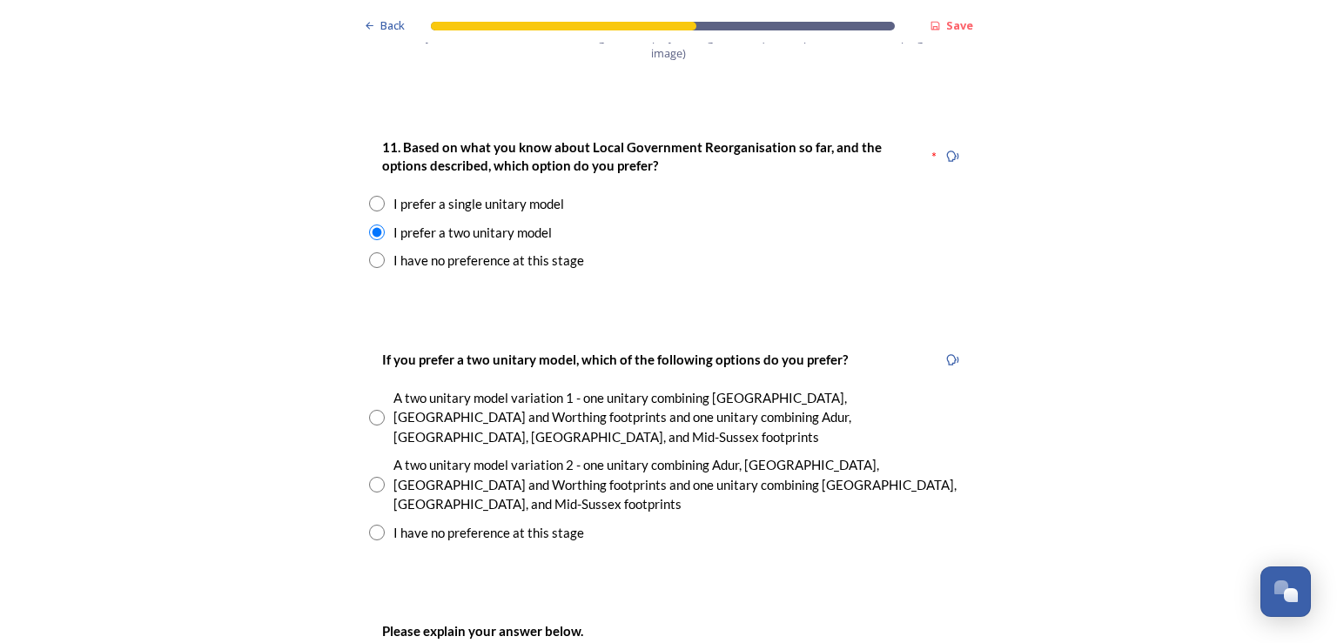
click at [369, 525] on input "radio" at bounding box center [377, 533] width 16 height 16
radio input "true"
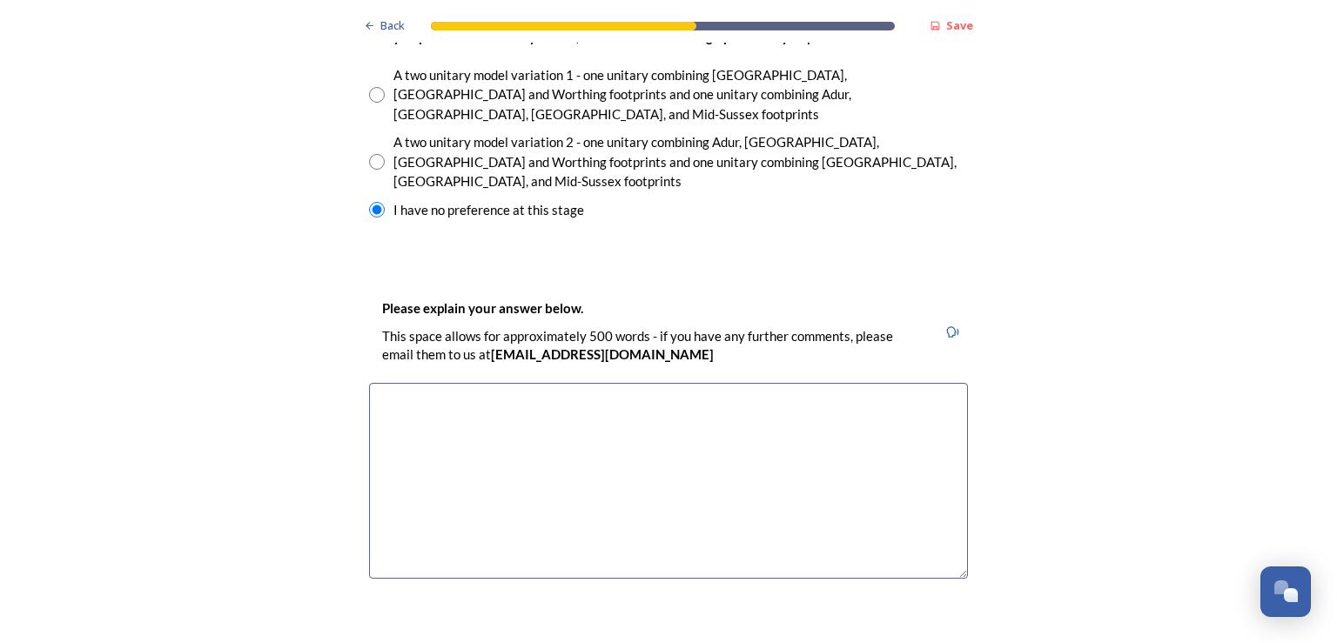
scroll to position [2636, 0]
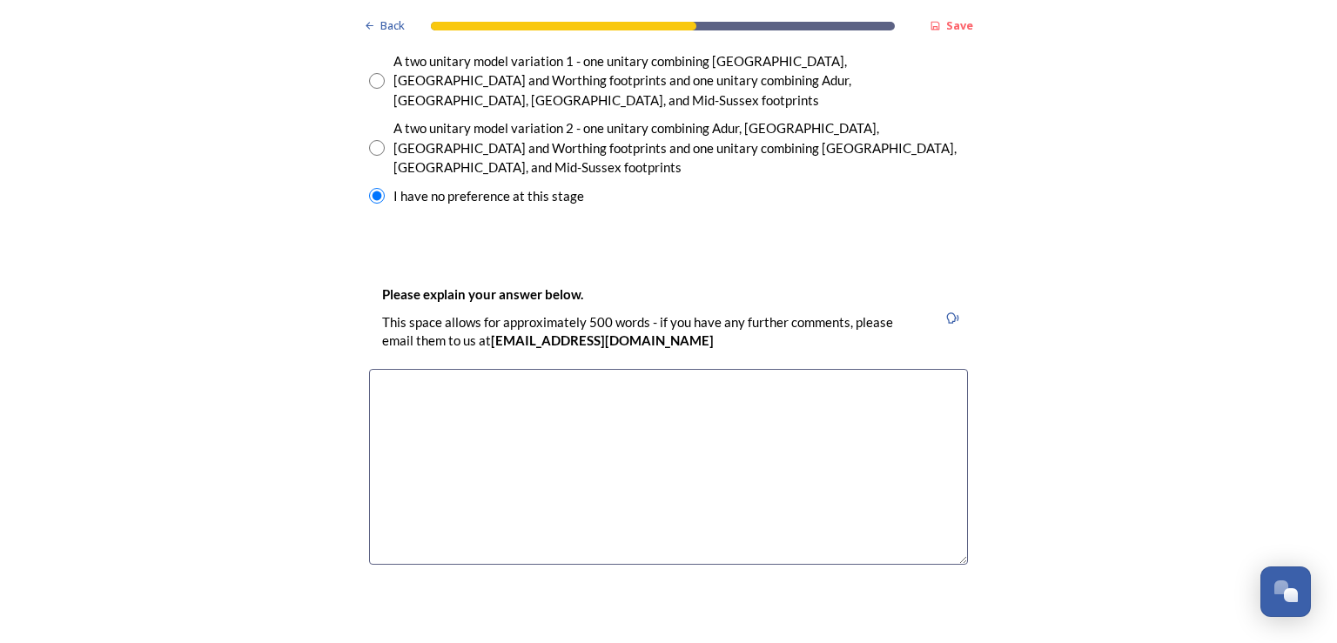
click at [393, 369] on textarea at bounding box center [668, 467] width 599 height 196
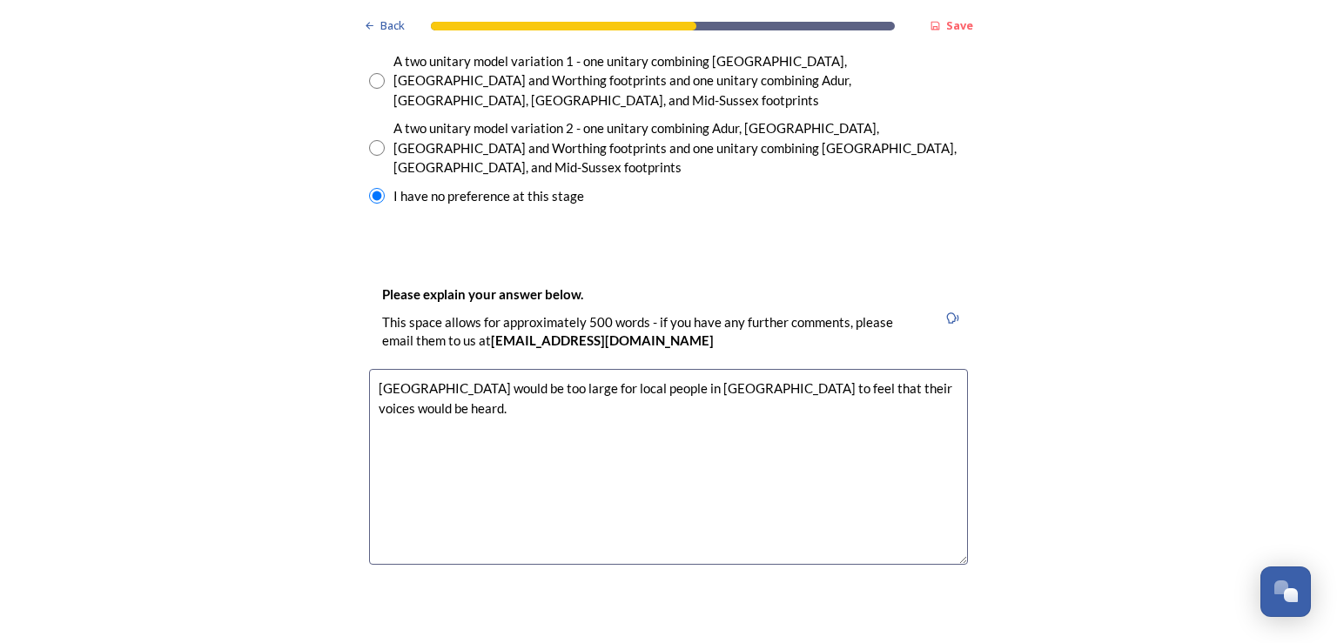
click at [393, 369] on textarea "[GEOGRAPHIC_DATA] would be too large for local people in [GEOGRAPHIC_DATA] to f…" at bounding box center [668, 467] width 599 height 196
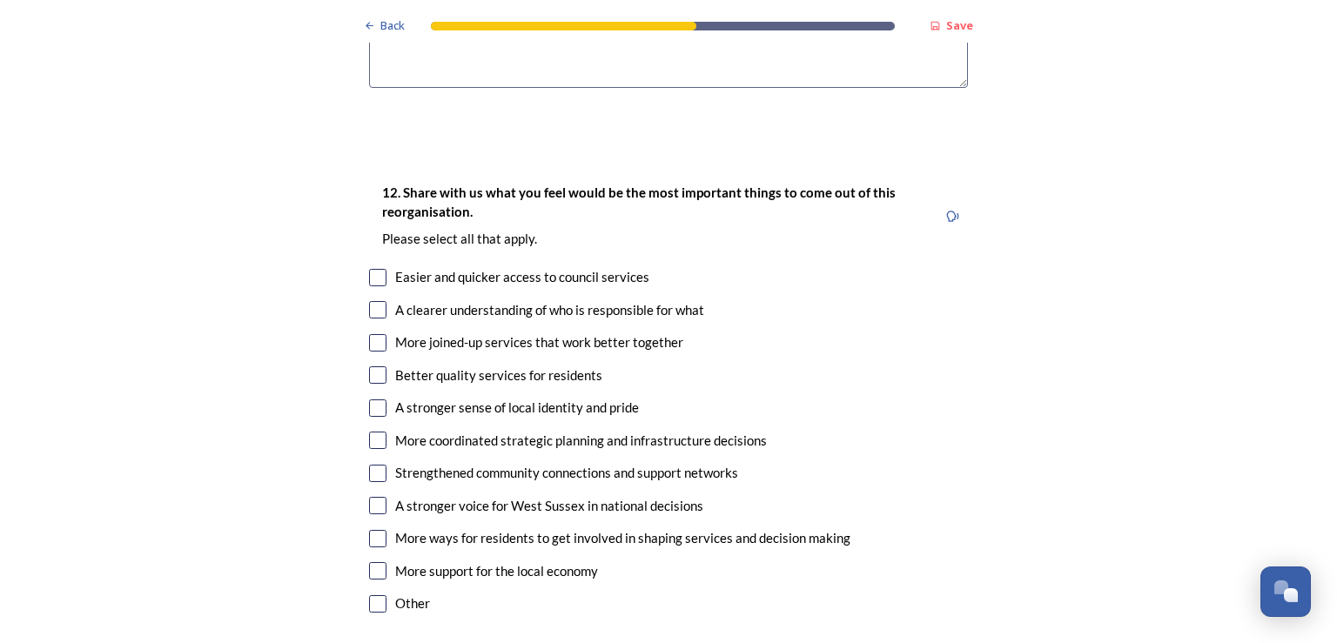
scroll to position [3120, 0]
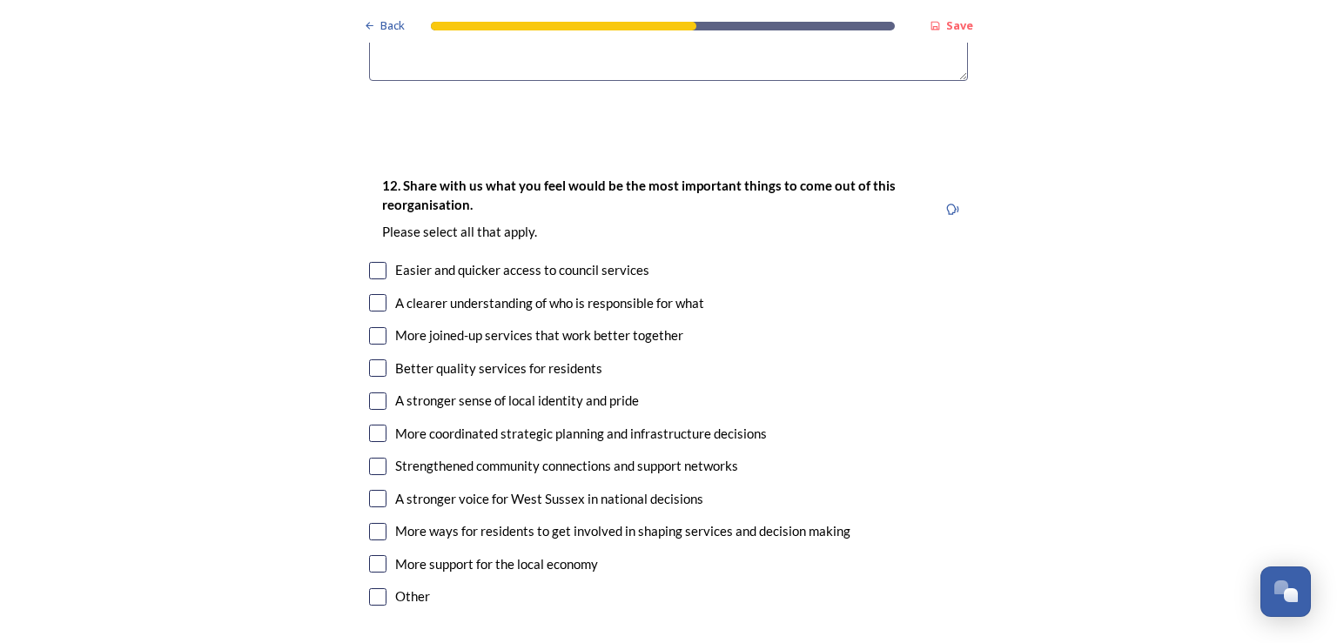
type textarea "[GEOGRAPHIC_DATA] would be too large for local people in [GEOGRAPHIC_DATA] to f…"
click at [370, 523] on input "checkbox" at bounding box center [377, 531] width 17 height 17
checkbox input "true"
click at [369, 458] on input "checkbox" at bounding box center [377, 466] width 17 height 17
checkbox input "true"
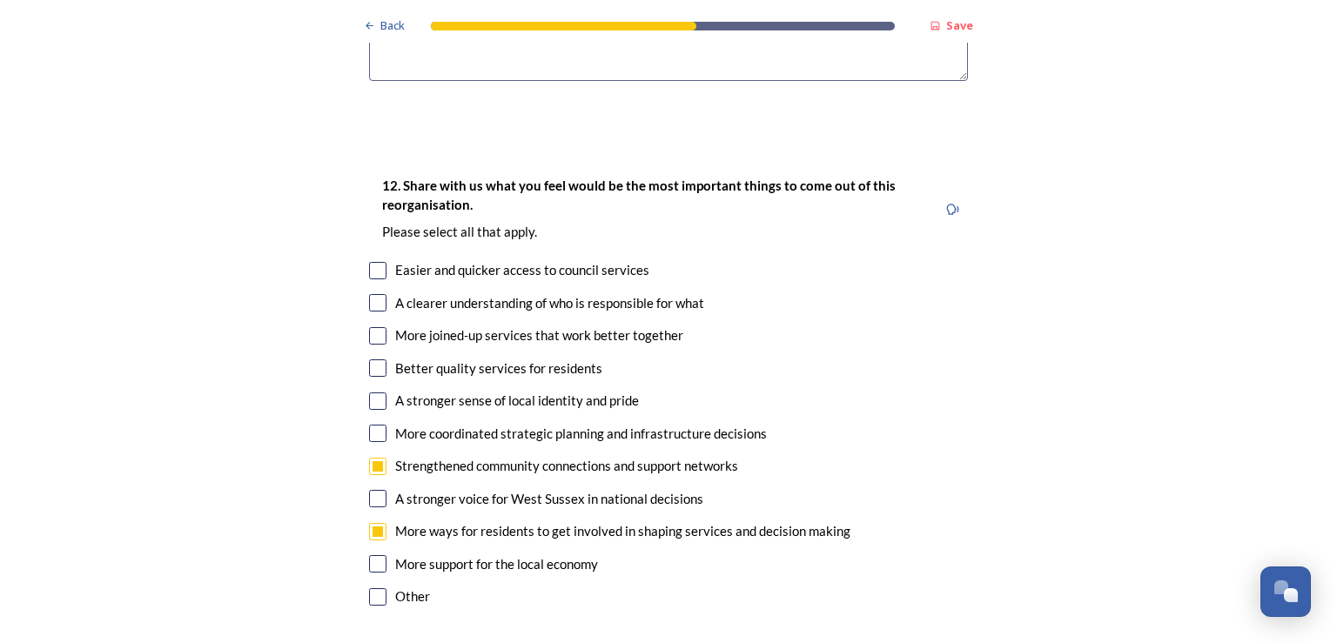
click at [372, 360] on input "checkbox" at bounding box center [377, 368] width 17 height 17
checkbox input "true"
click at [369, 327] on input "checkbox" at bounding box center [377, 335] width 17 height 17
checkbox input "true"
click at [369, 294] on input "checkbox" at bounding box center [377, 302] width 17 height 17
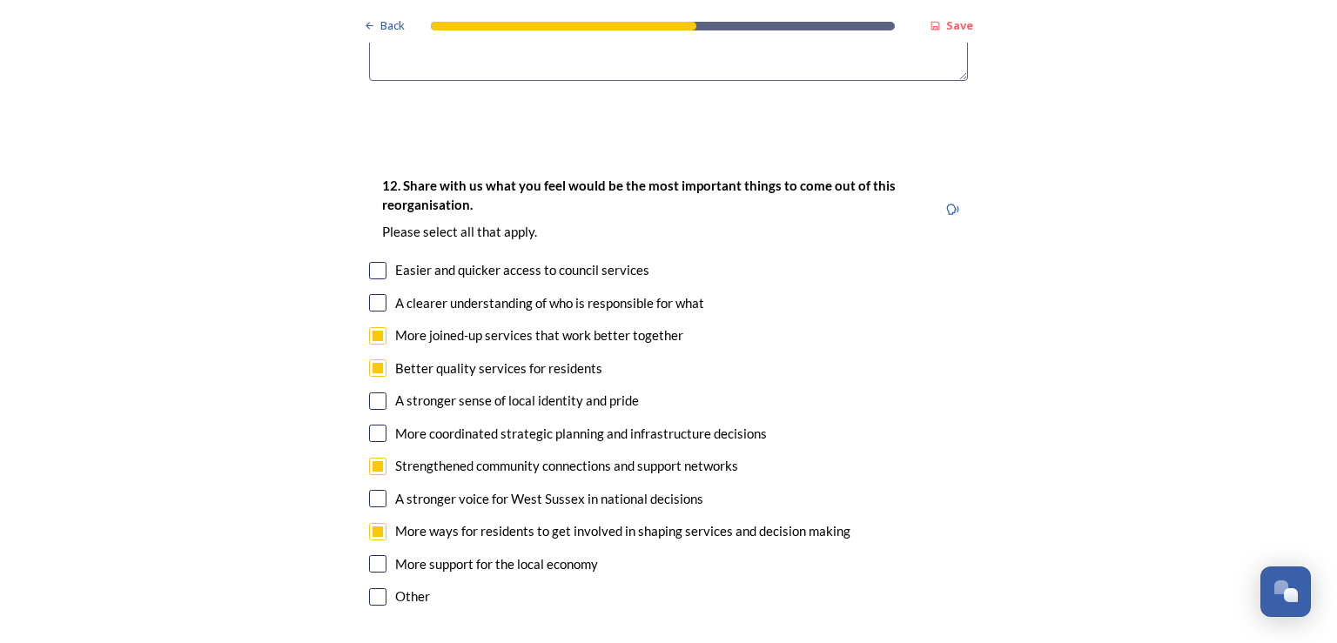
checkbox input "true"
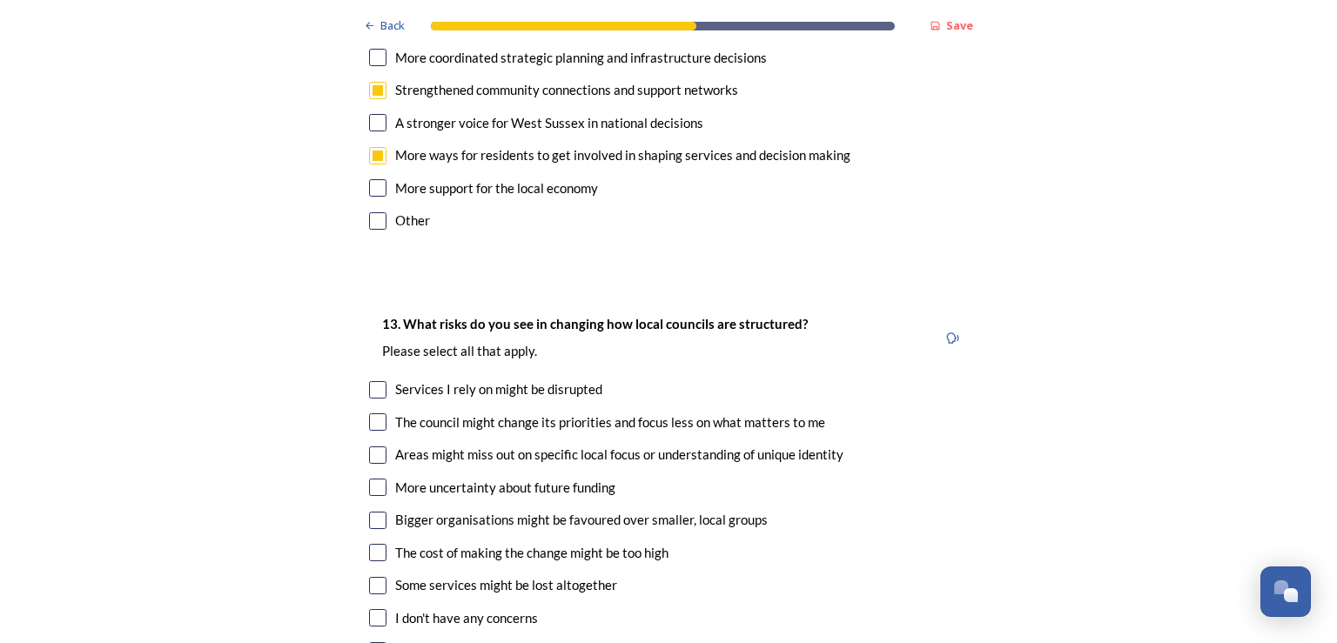
scroll to position [3550, 0]
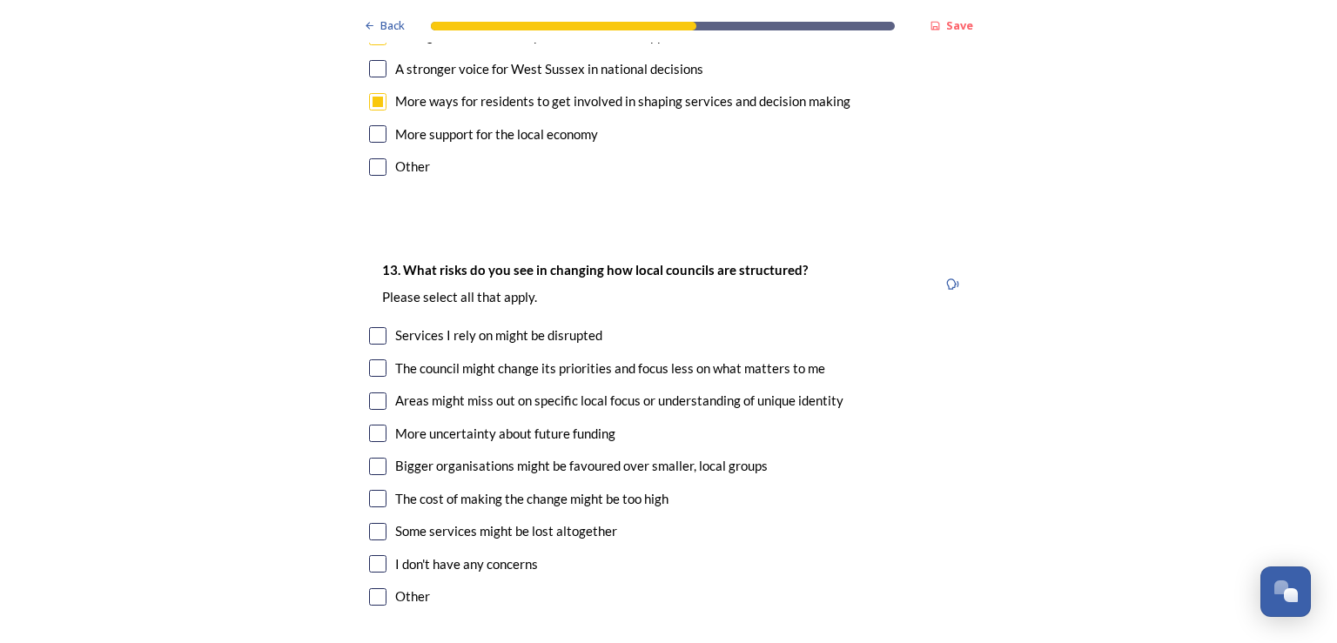
click at [372, 360] on input "checkbox" at bounding box center [377, 368] width 17 height 17
checkbox input "true"
click at [369, 393] on input "checkbox" at bounding box center [377, 401] width 17 height 17
checkbox input "true"
click at [369, 458] on input "checkbox" at bounding box center [377, 466] width 17 height 17
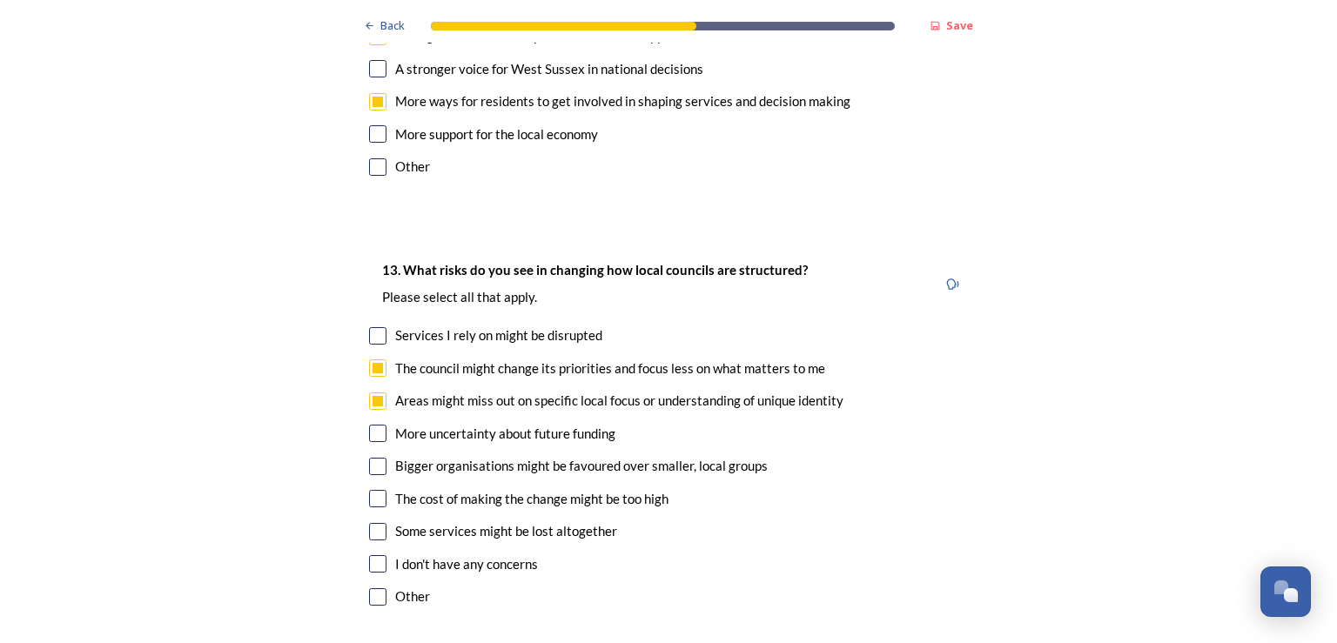
checkbox input "true"
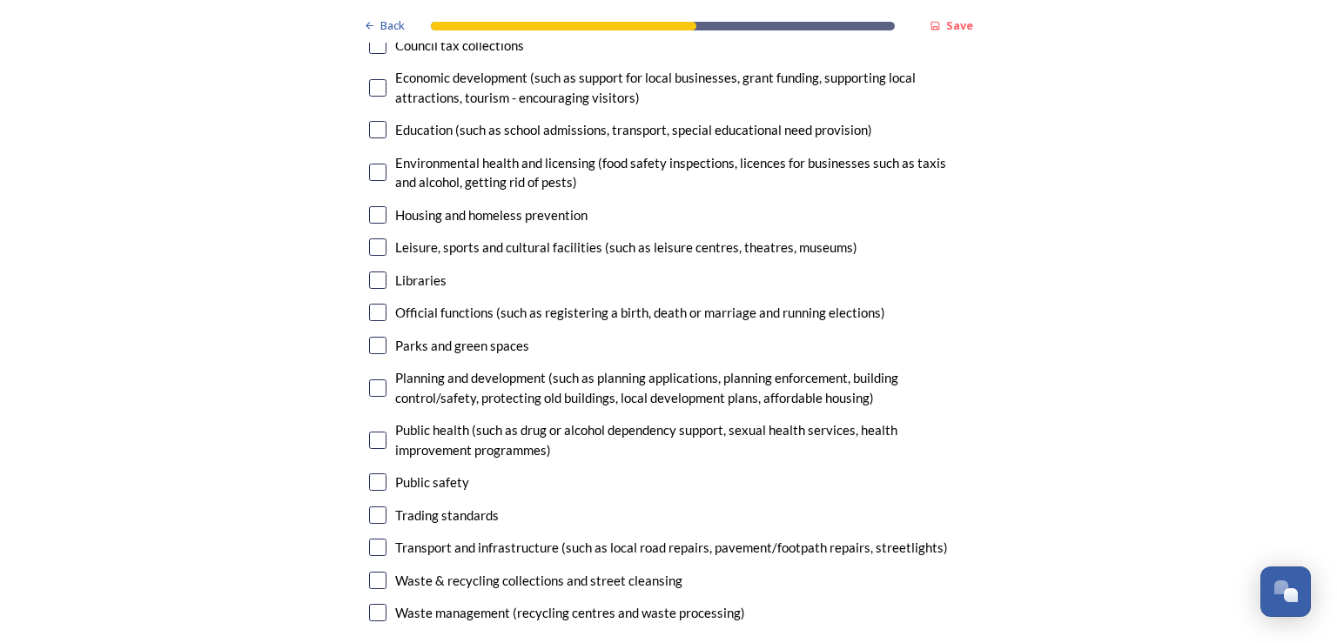
scroll to position [4444, 0]
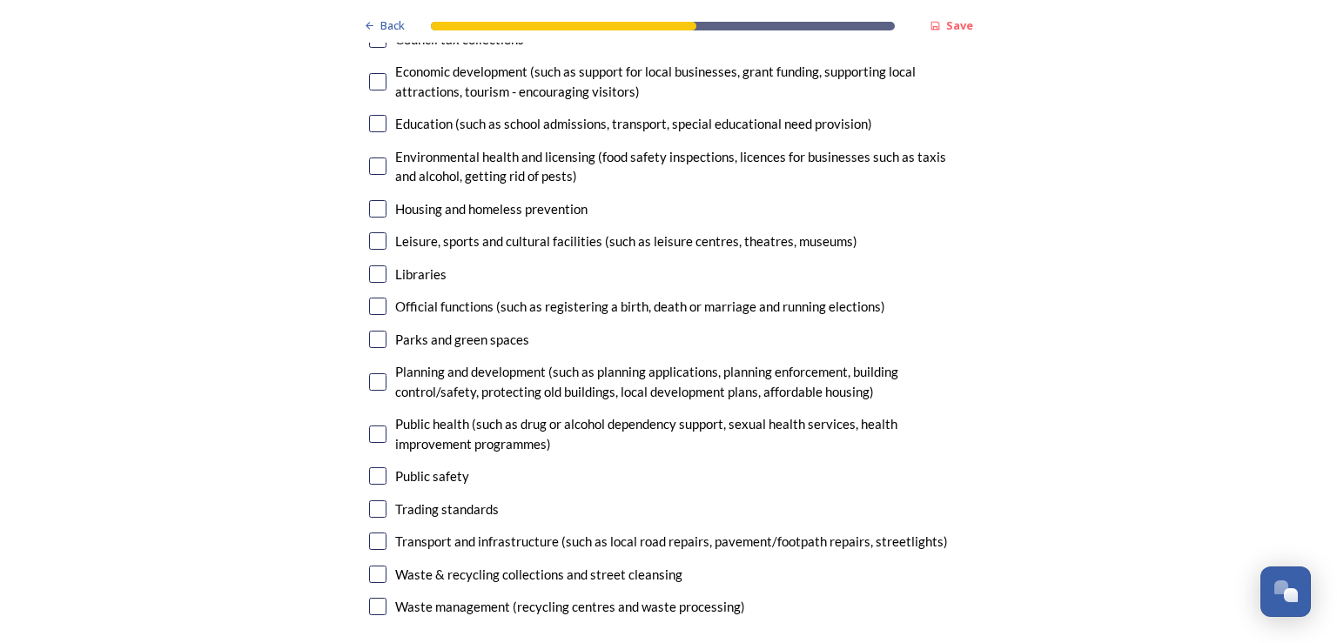
click at [370, 373] on input "checkbox" at bounding box center [377, 381] width 17 height 17
checkbox input "true"
click at [371, 533] on input "checkbox" at bounding box center [377, 541] width 17 height 17
checkbox input "true"
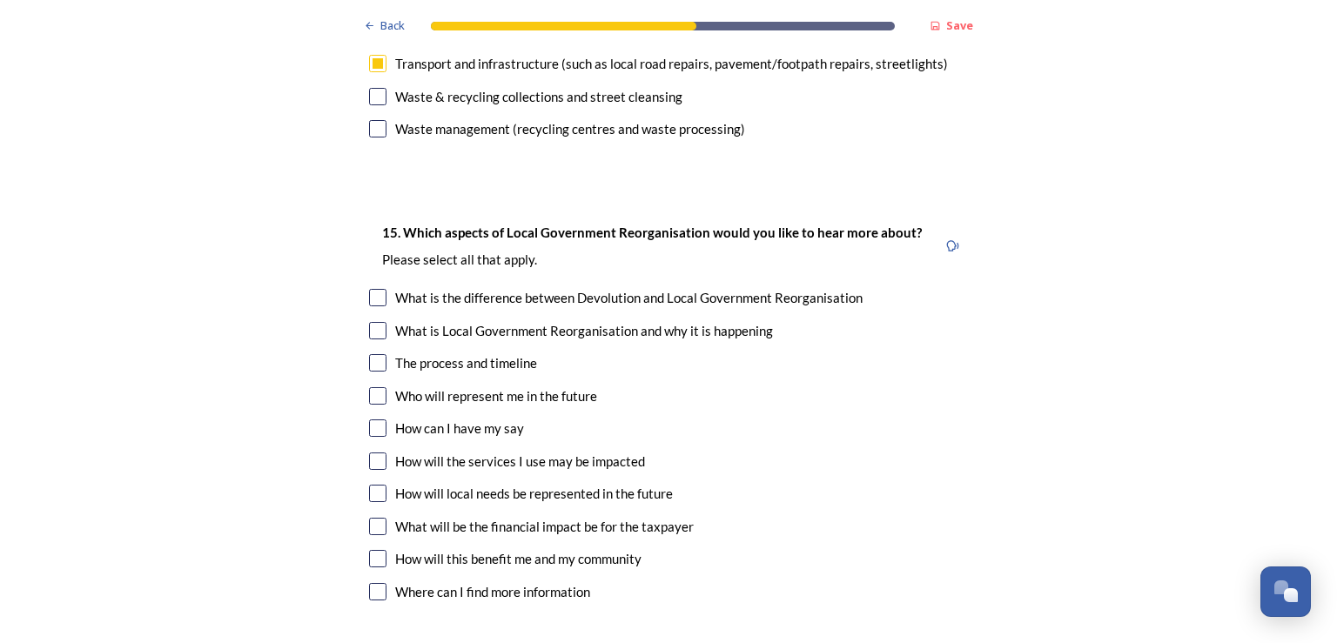
scroll to position [4928, 0]
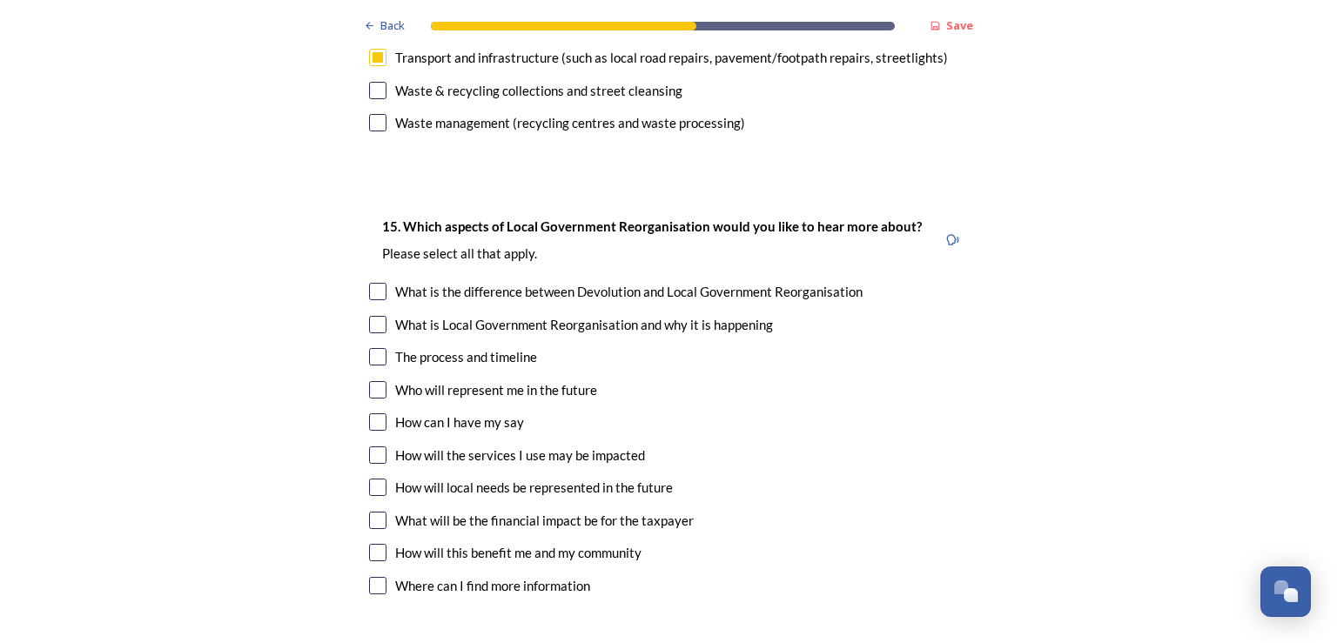
click at [374, 381] on input "checkbox" at bounding box center [377, 389] width 17 height 17
checkbox input "true"
click at [369, 413] on input "checkbox" at bounding box center [377, 421] width 17 height 17
checkbox input "true"
click at [369, 479] on input "checkbox" at bounding box center [377, 487] width 17 height 17
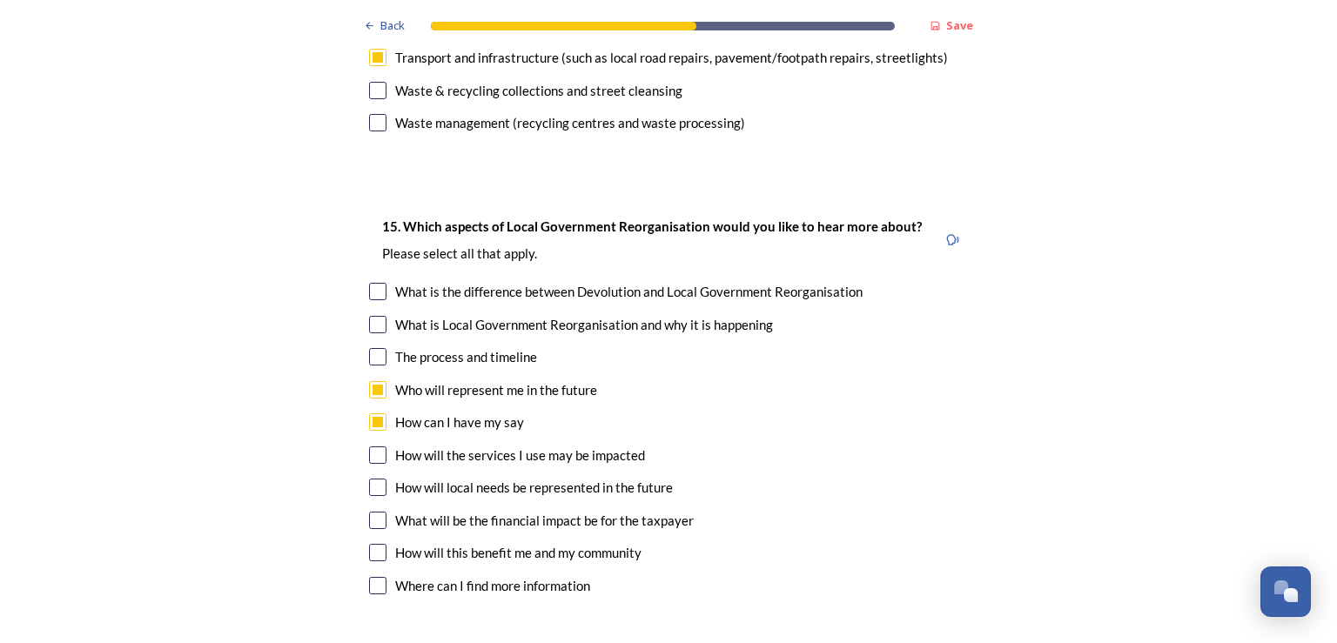
checkbox input "true"
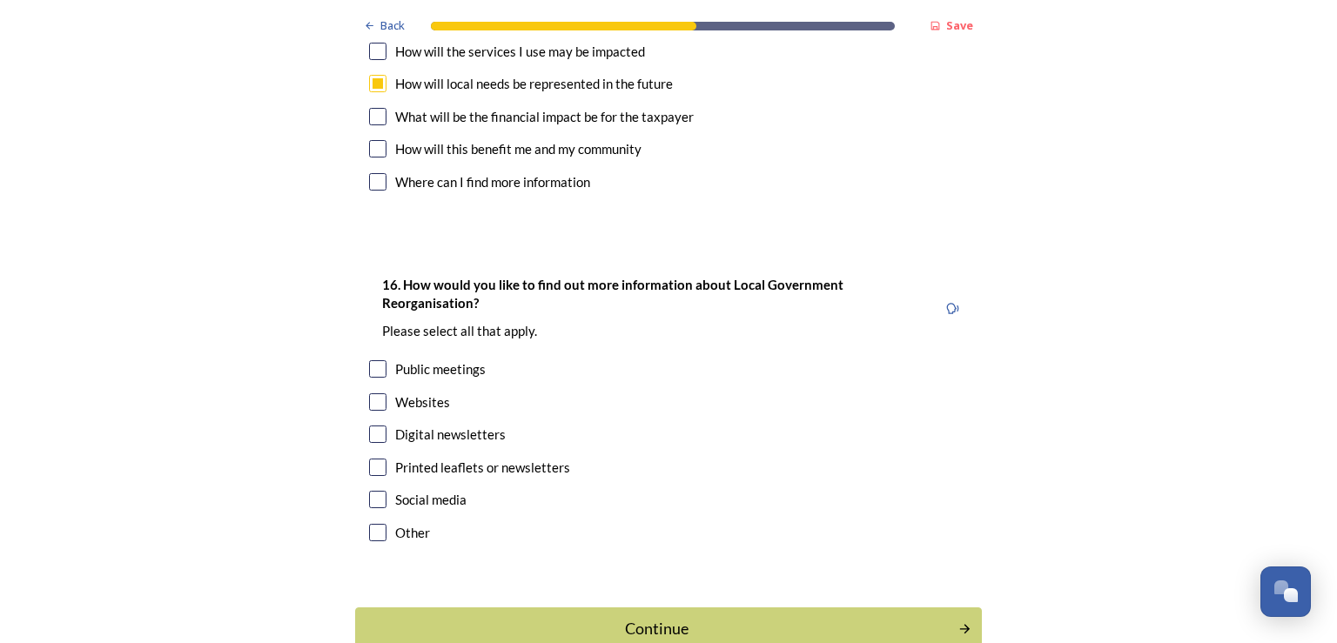
scroll to position [5345, 0]
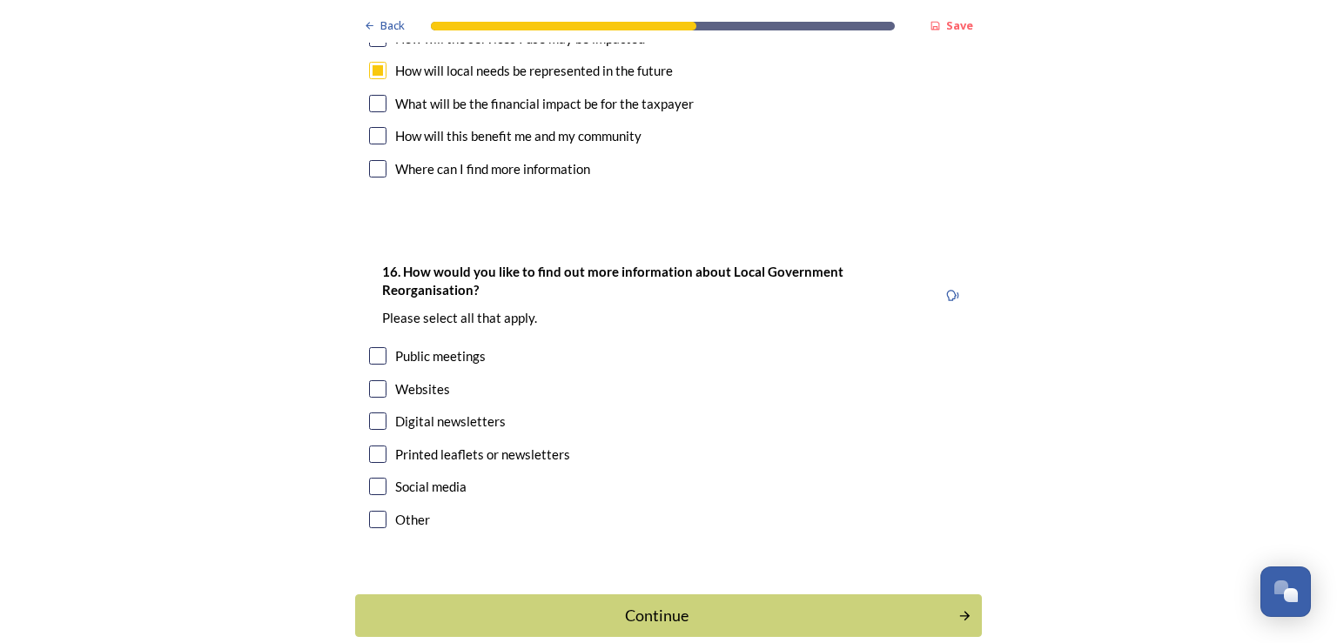
click at [369, 347] on input "checkbox" at bounding box center [377, 355] width 17 height 17
checkbox input "true"
click at [693, 604] on div "Continue" at bounding box center [656, 616] width 589 height 24
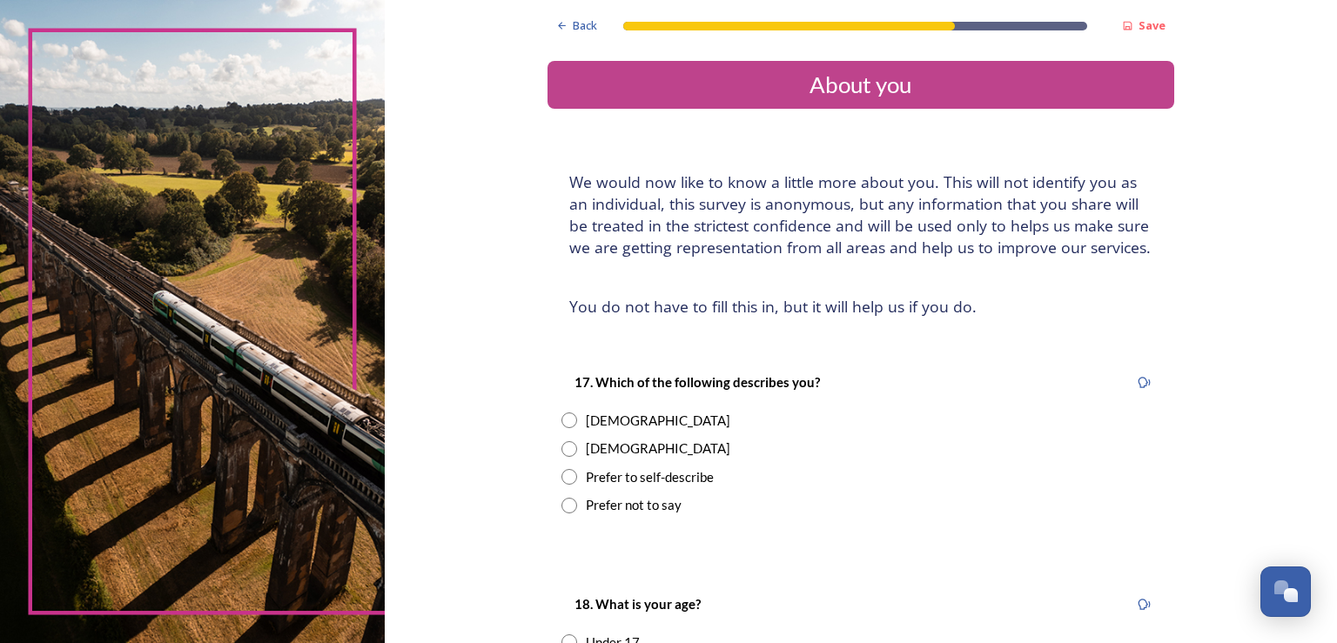
click at [561, 420] on input "radio" at bounding box center [569, 421] width 16 height 16
radio input "true"
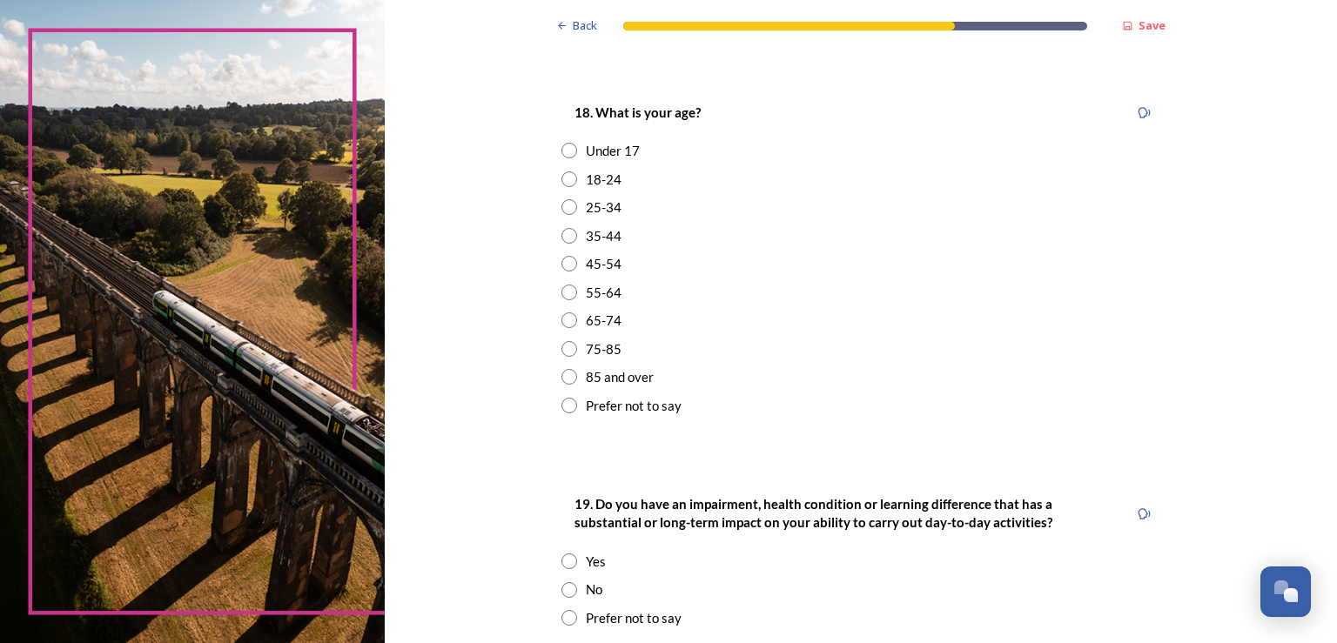
scroll to position [501, 0]
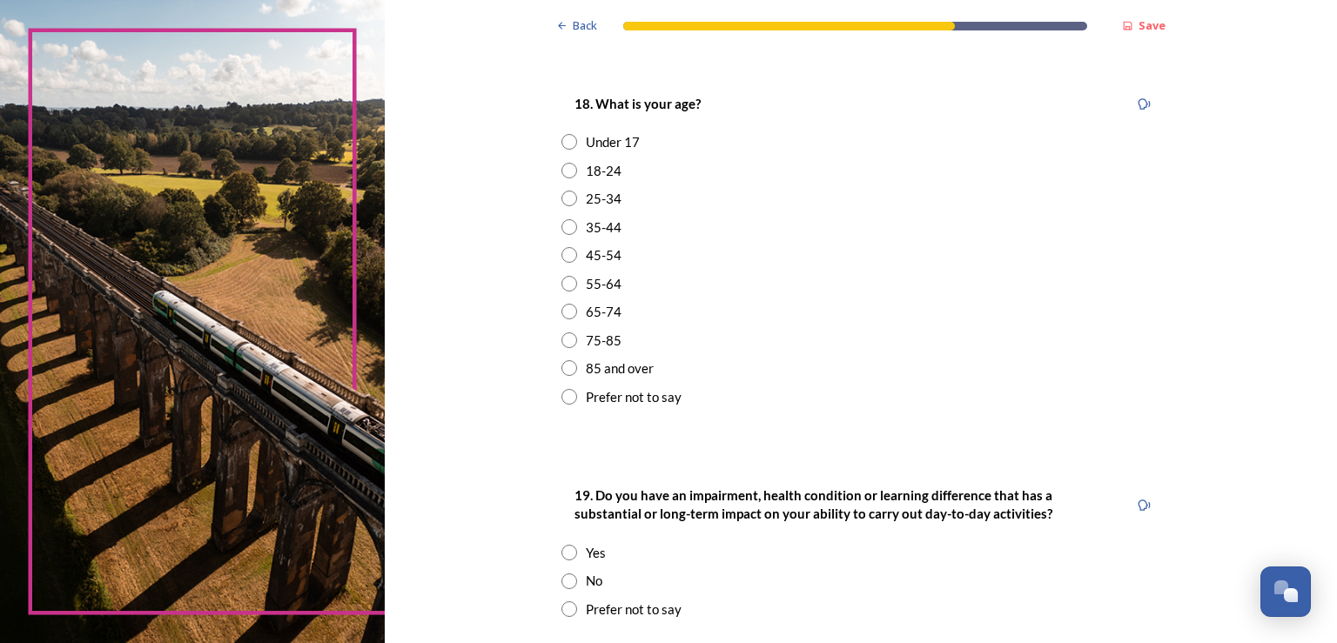
click at [594, 311] on div "65-74" at bounding box center [604, 312] width 36 height 20
radio input "true"
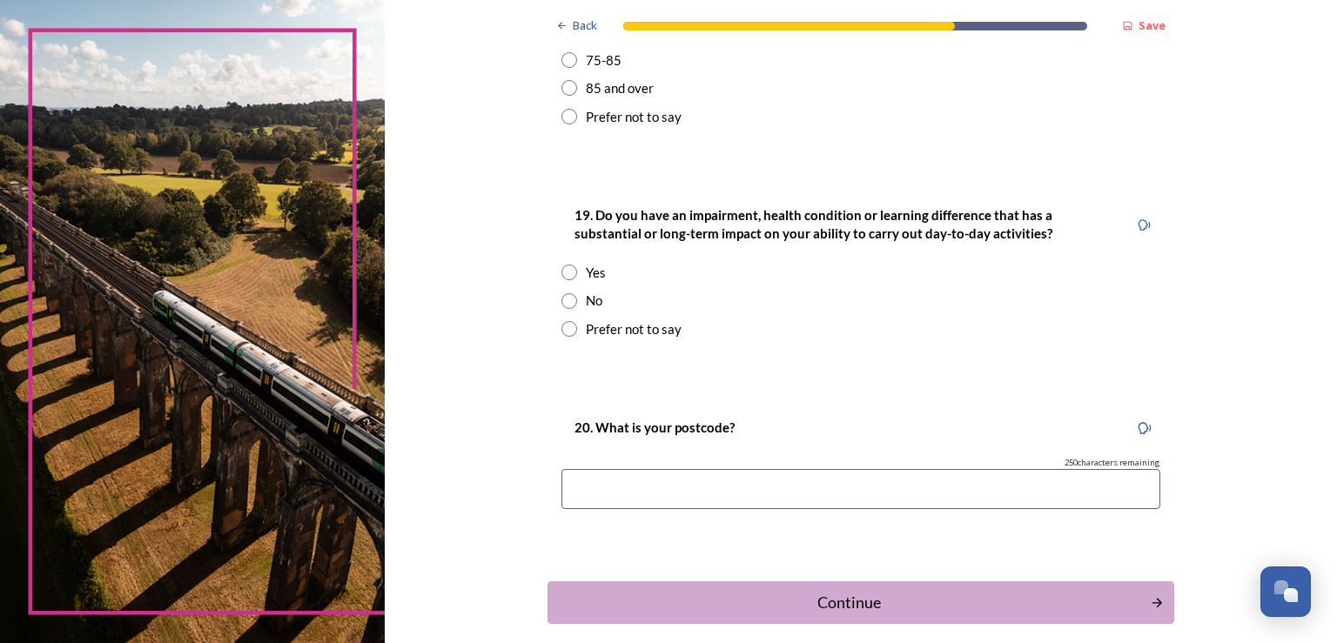
scroll to position [799, 0]
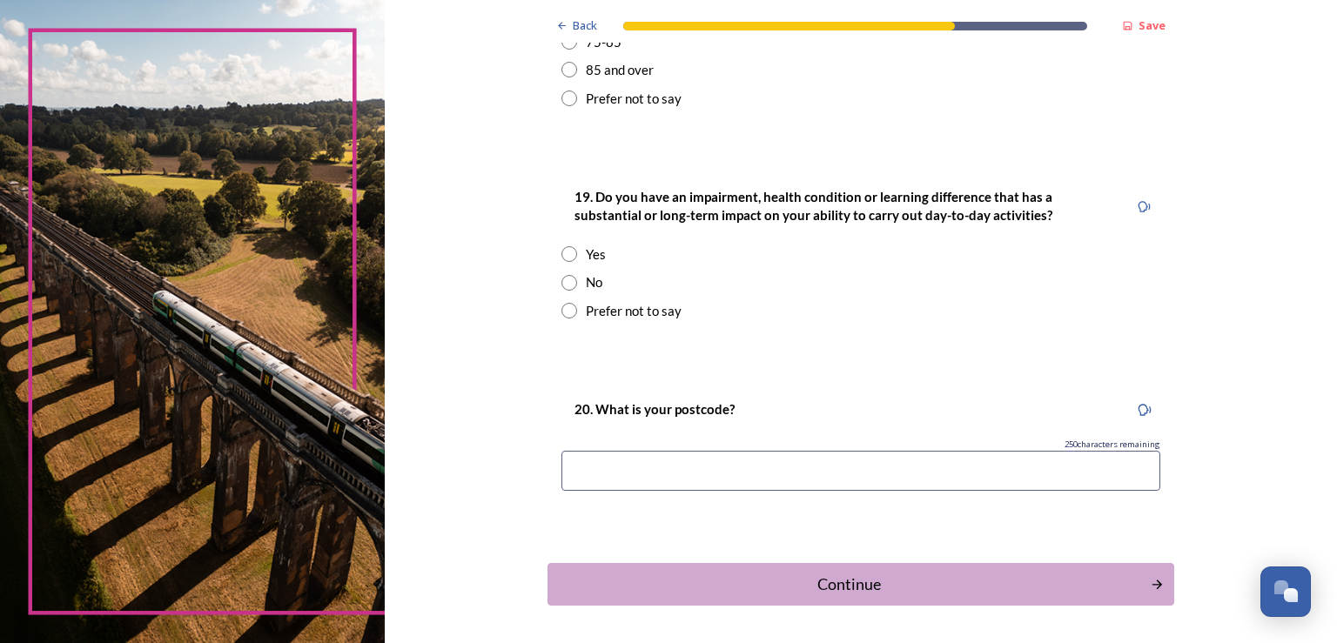
click at [562, 287] on input "radio" at bounding box center [569, 283] width 16 height 16
radio input "true"
click at [659, 479] on input at bounding box center [860, 471] width 599 height 40
type input "BN43 6PH"
click at [868, 587] on div "Continue" at bounding box center [848, 585] width 589 height 24
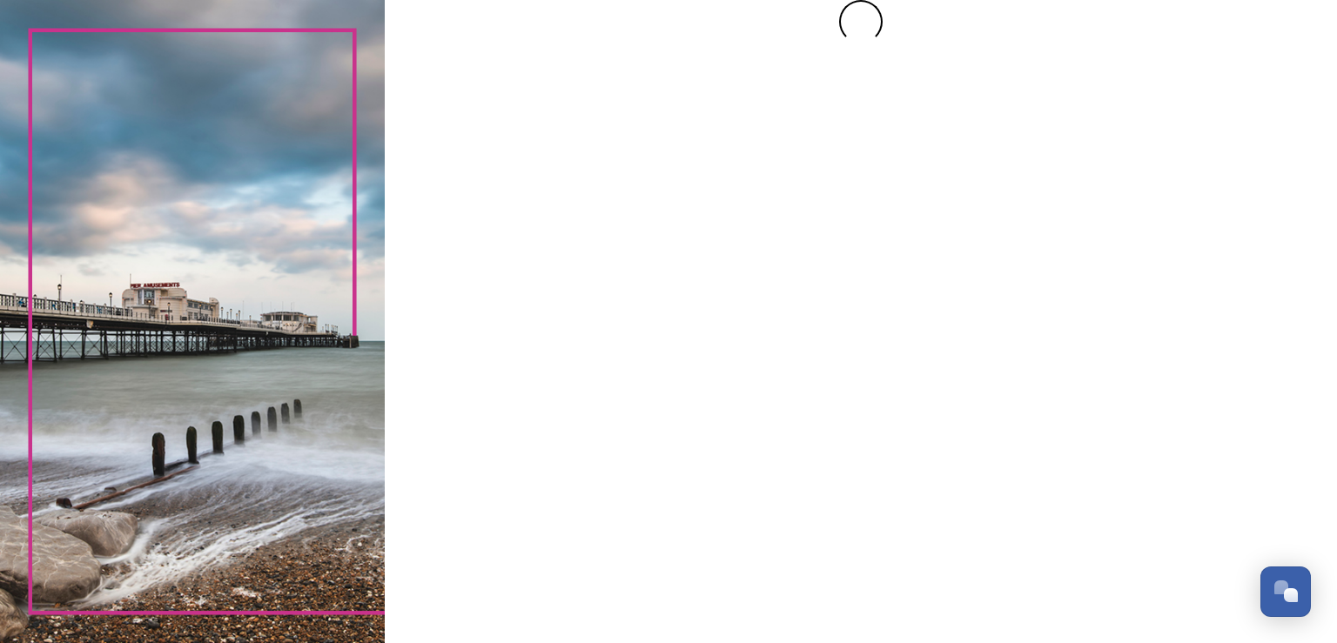
scroll to position [0, 0]
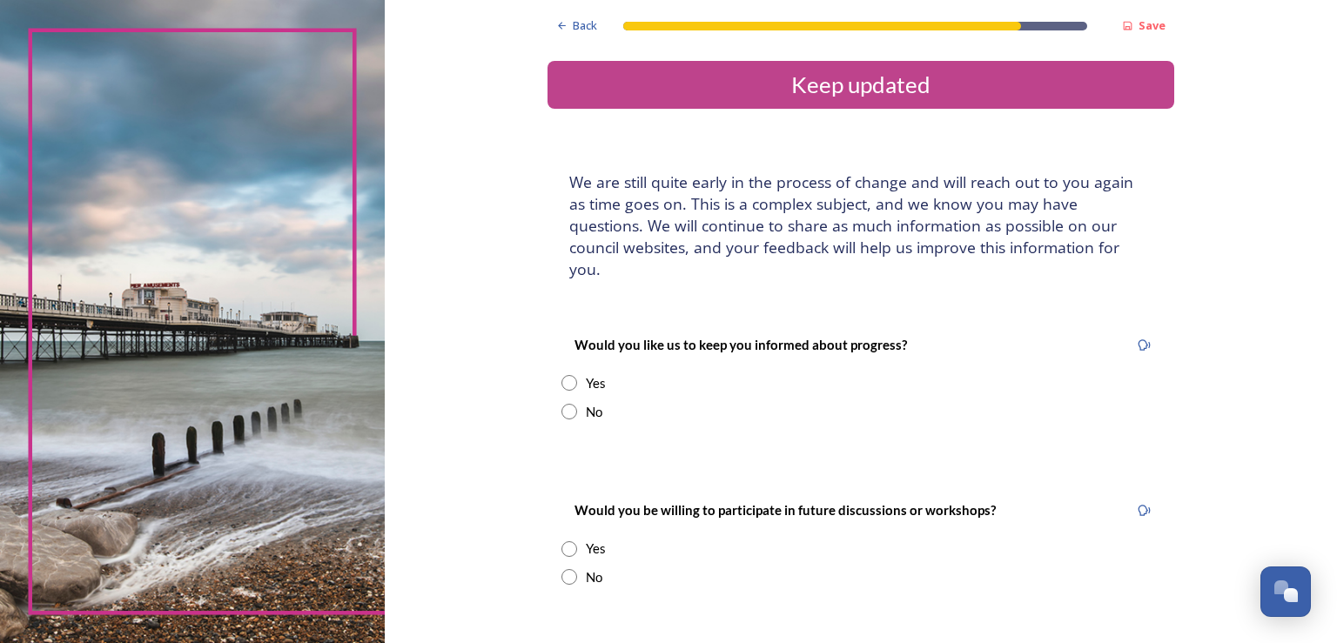
click at [562, 375] on input "radio" at bounding box center [569, 383] width 16 height 16
radio input "true"
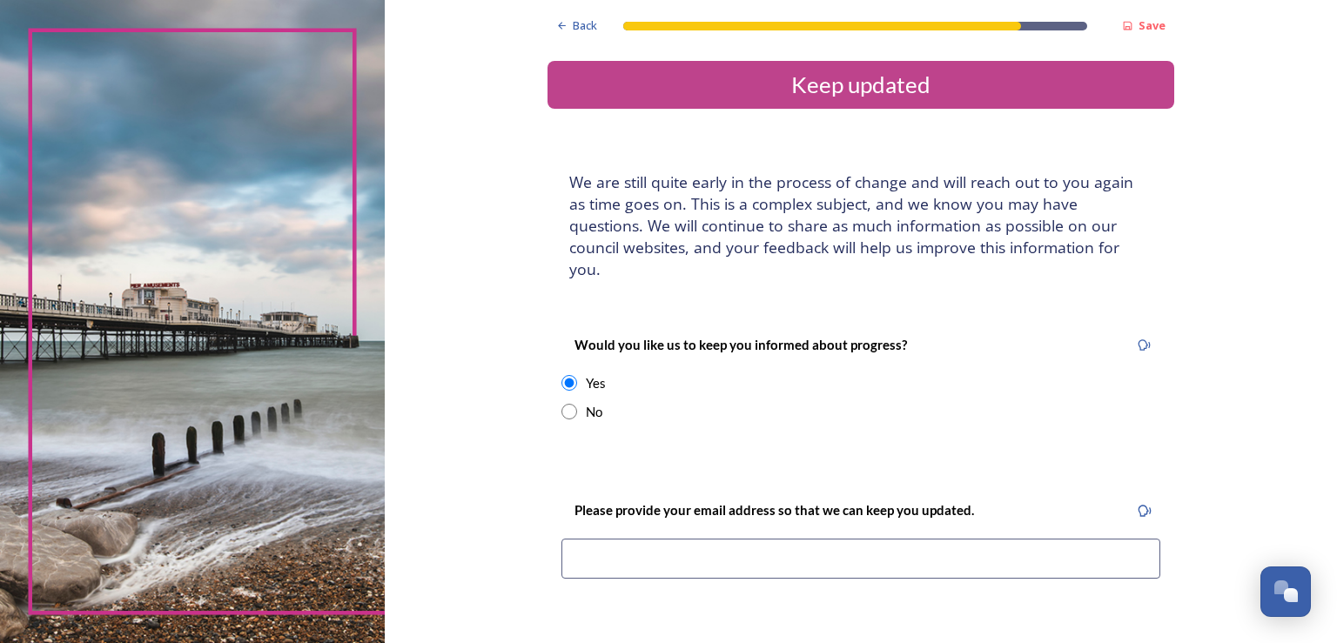
click at [610, 540] on input at bounding box center [860, 559] width 599 height 40
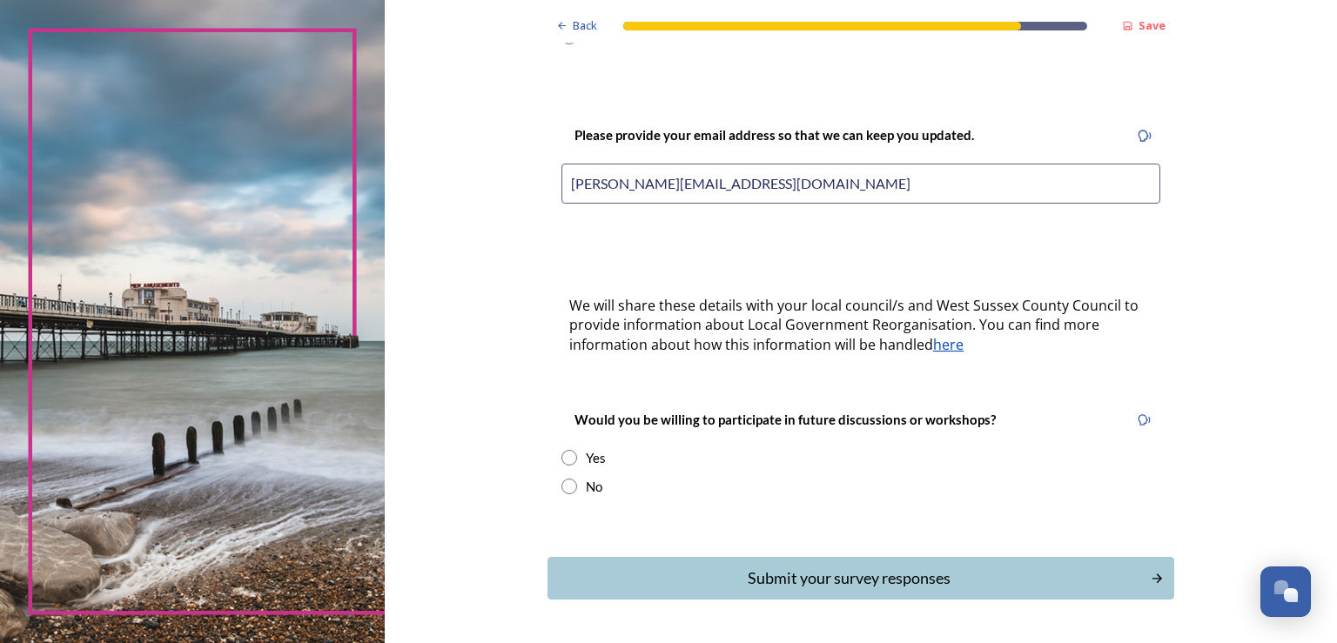
scroll to position [410, 0]
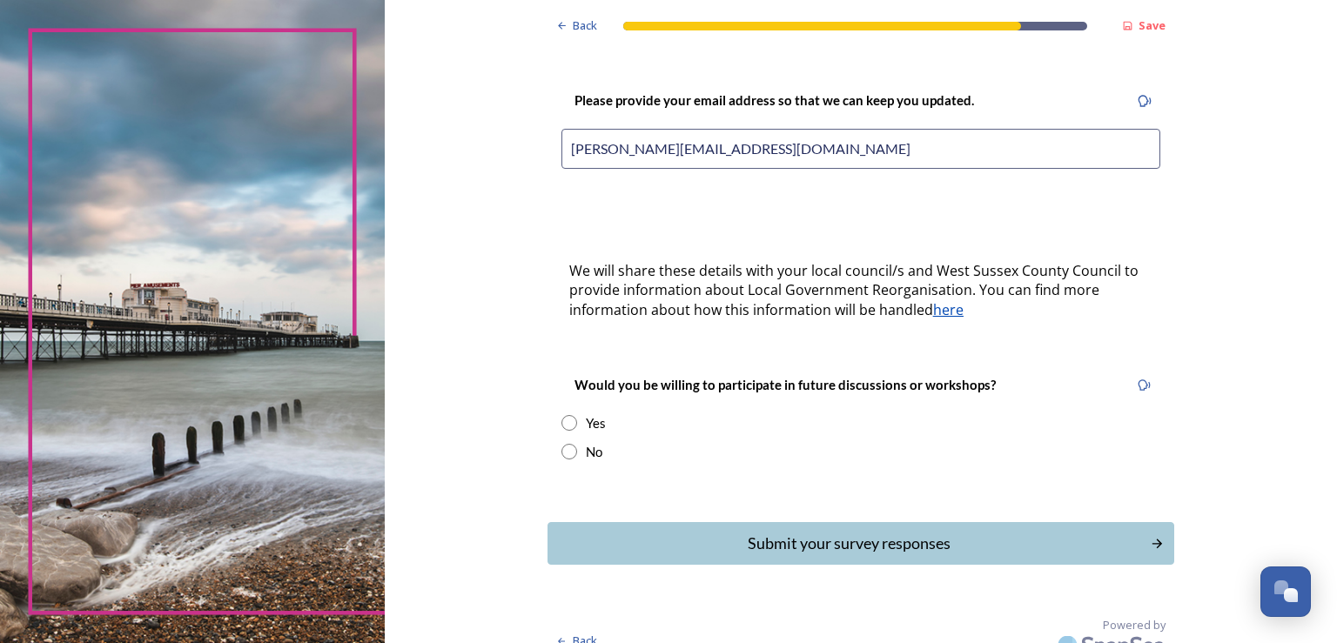
type input "[PERSON_NAME][EMAIL_ADDRESS][DOMAIN_NAME]"
click at [561, 415] on input "radio" at bounding box center [569, 423] width 16 height 16
radio input "true"
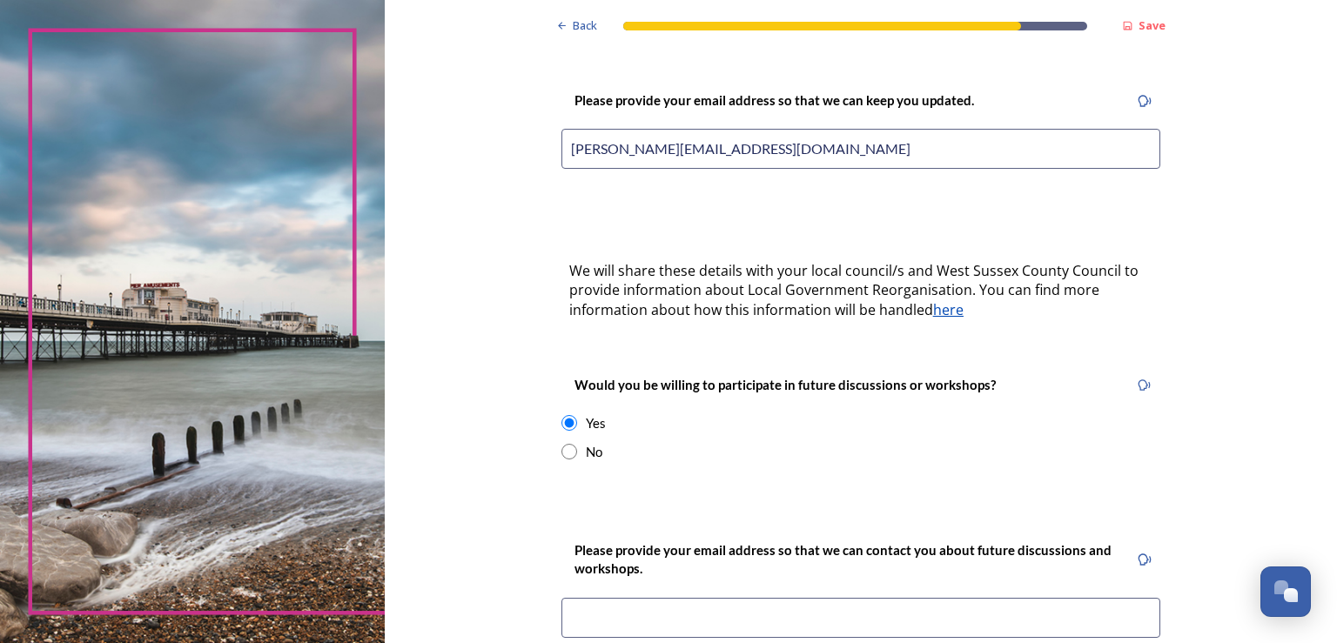
click at [706, 598] on input at bounding box center [860, 618] width 599 height 40
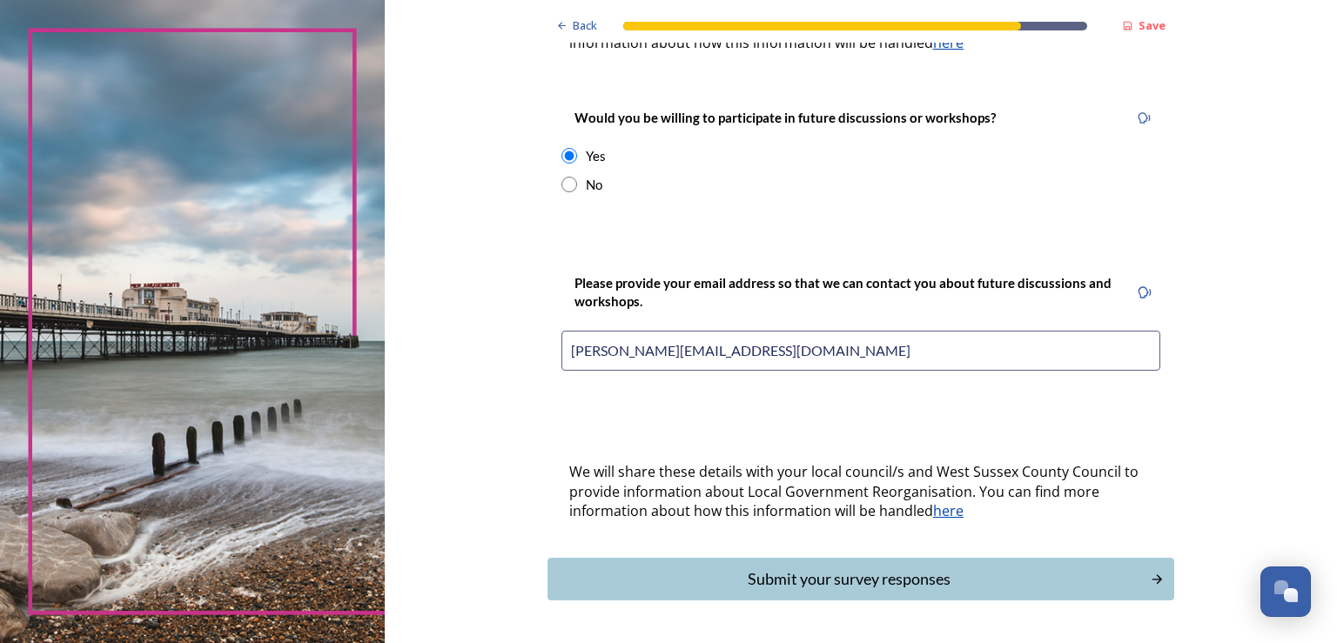
scroll to position [713, 0]
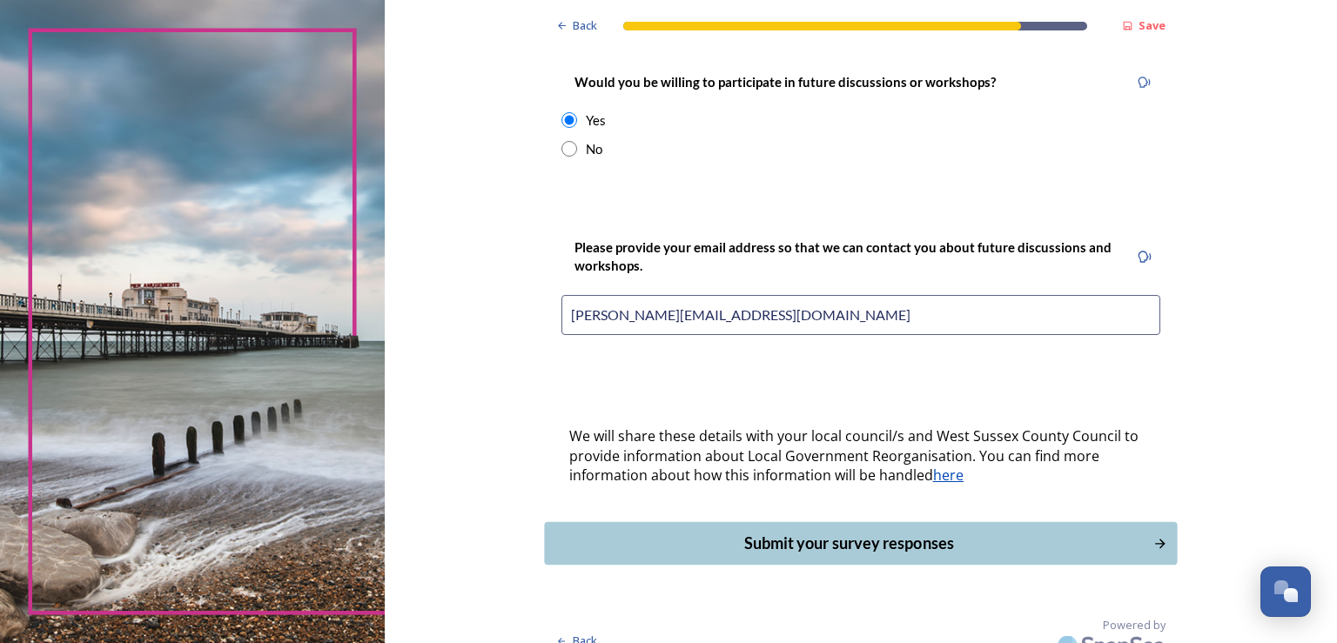
type input "[PERSON_NAME][EMAIL_ADDRESS][DOMAIN_NAME]"
click at [857, 532] on div "Submit your survey responses" at bounding box center [848, 544] width 589 height 24
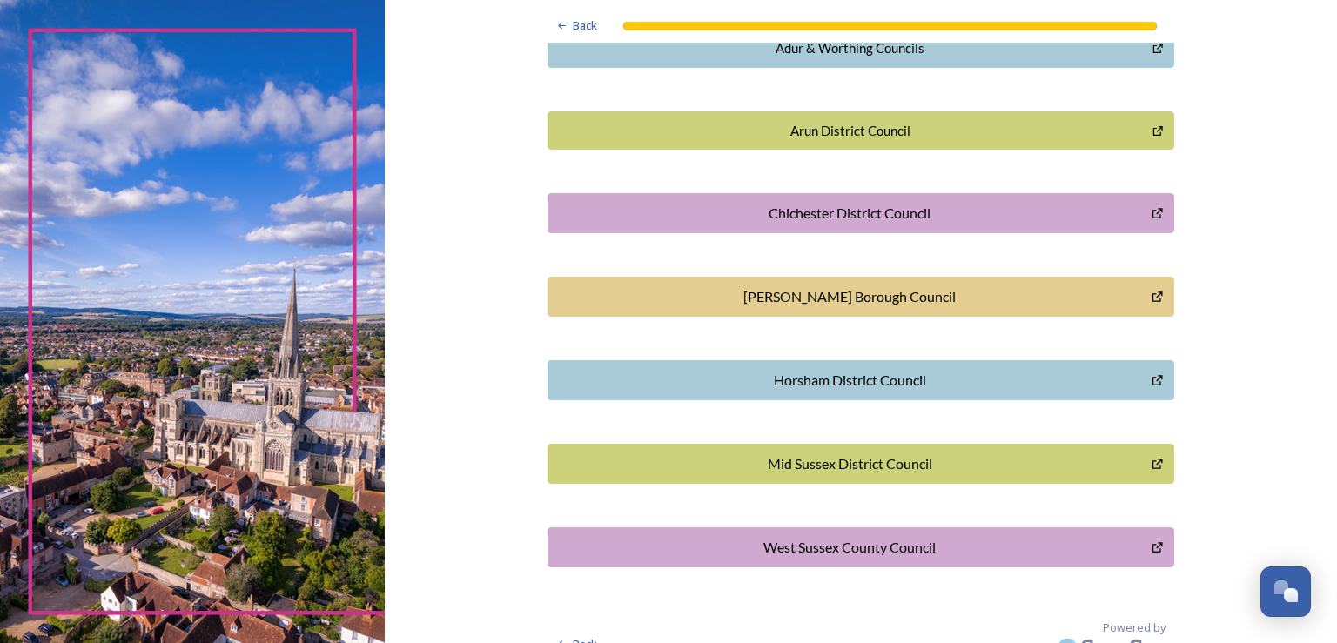
scroll to position [475, 0]
